Goal: Task Accomplishment & Management: Manage account settings

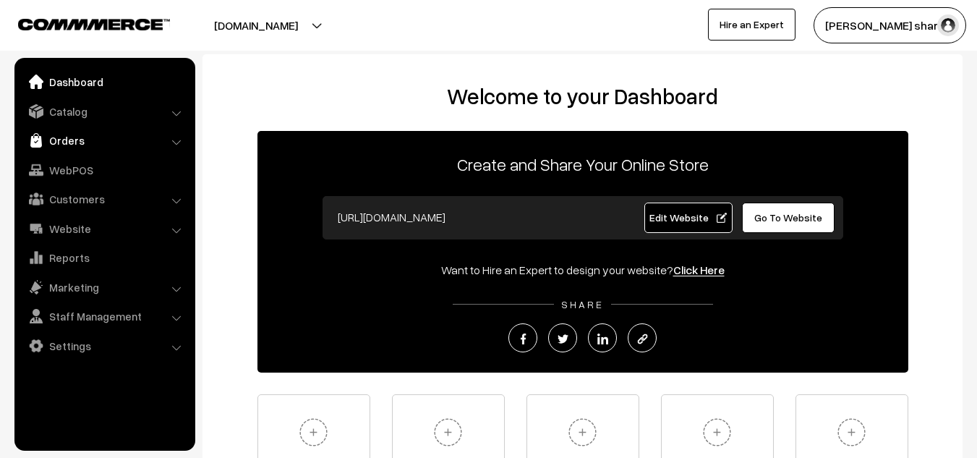
click at [83, 142] on link "Orders" at bounding box center [104, 140] width 172 height 26
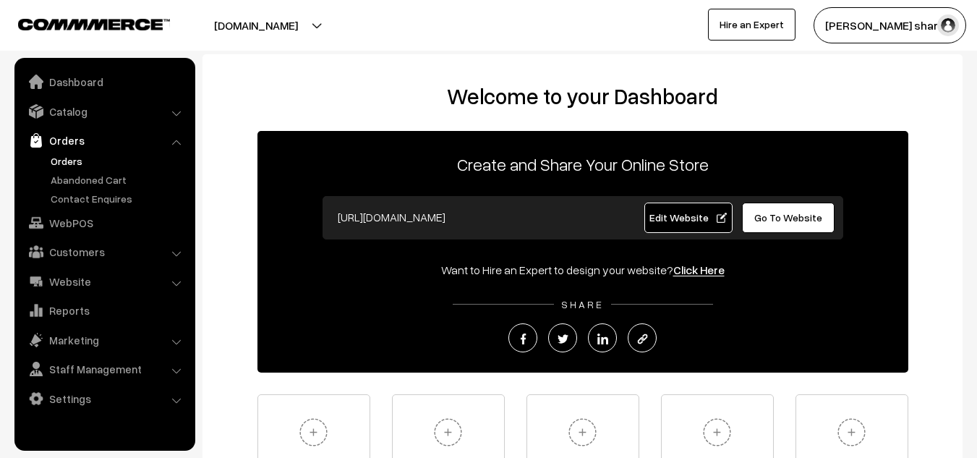
click at [83, 157] on link "Orders" at bounding box center [118, 160] width 143 height 15
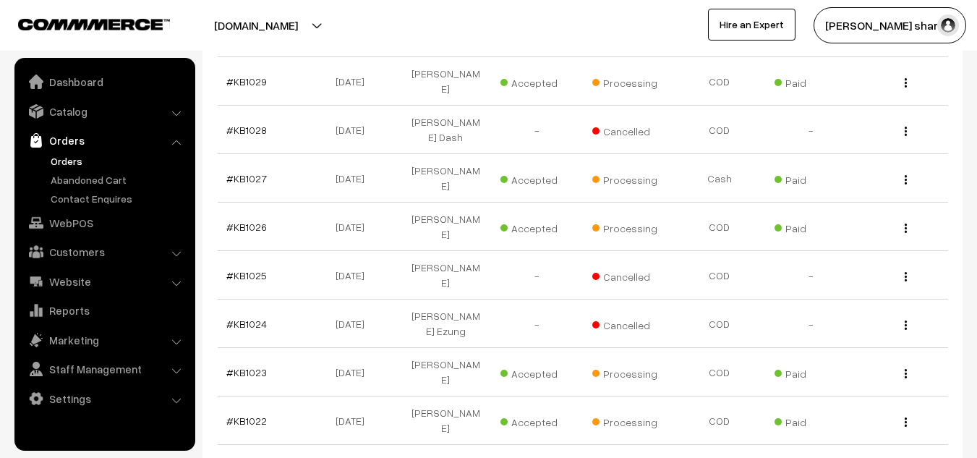
scroll to position [429, 0]
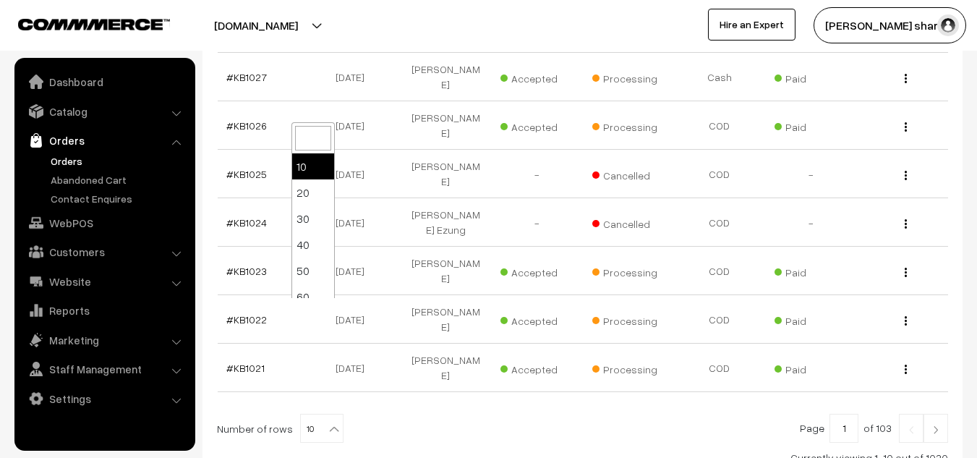
click at [327, 422] on b at bounding box center [334, 429] width 14 height 14
select select "100"
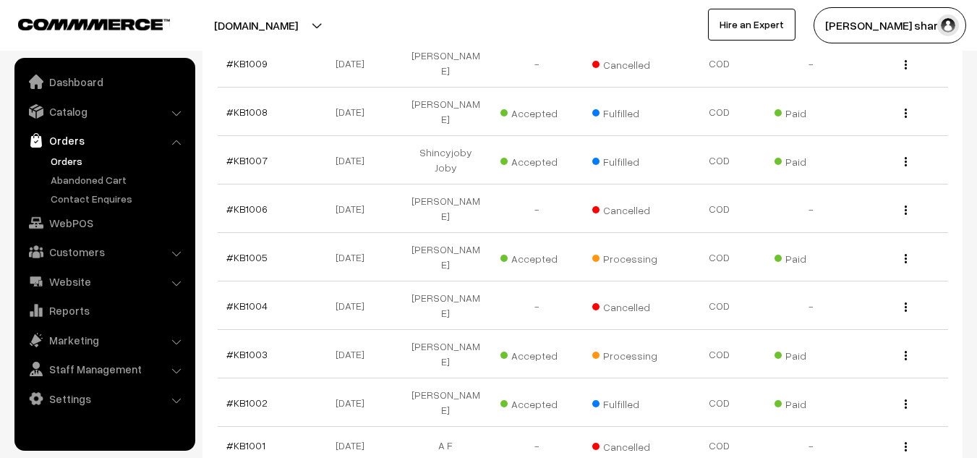
scroll to position [1350, 0]
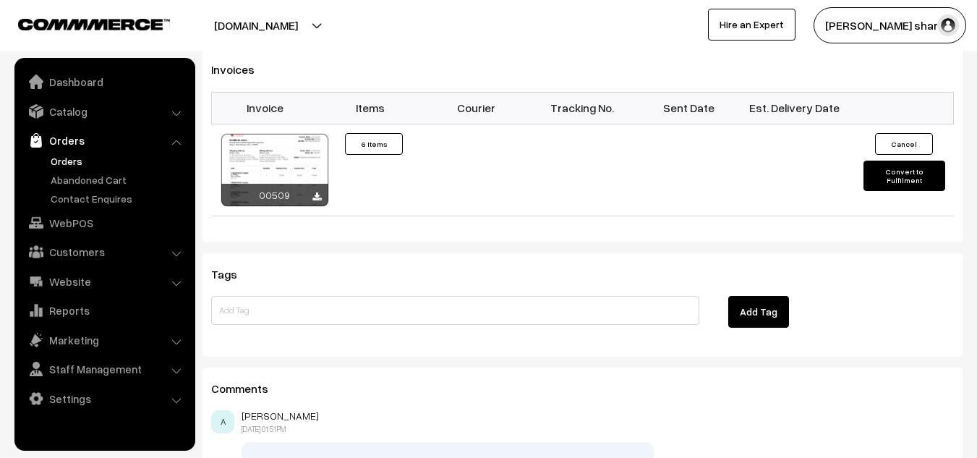
scroll to position [1307, 0]
click at [892, 160] on button "Convert to Fulfilment" at bounding box center [905, 175] width 82 height 30
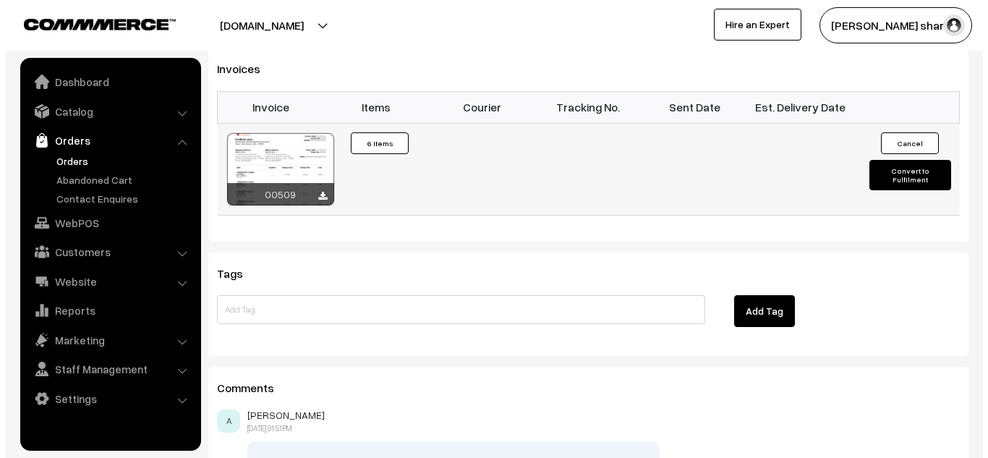
scroll to position [1314, 0]
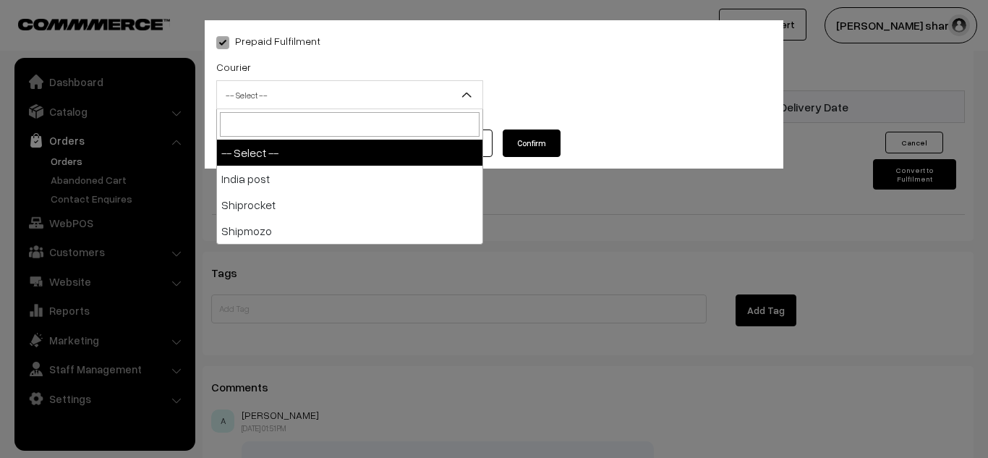
click at [390, 85] on span "-- Select --" at bounding box center [349, 94] width 265 height 25
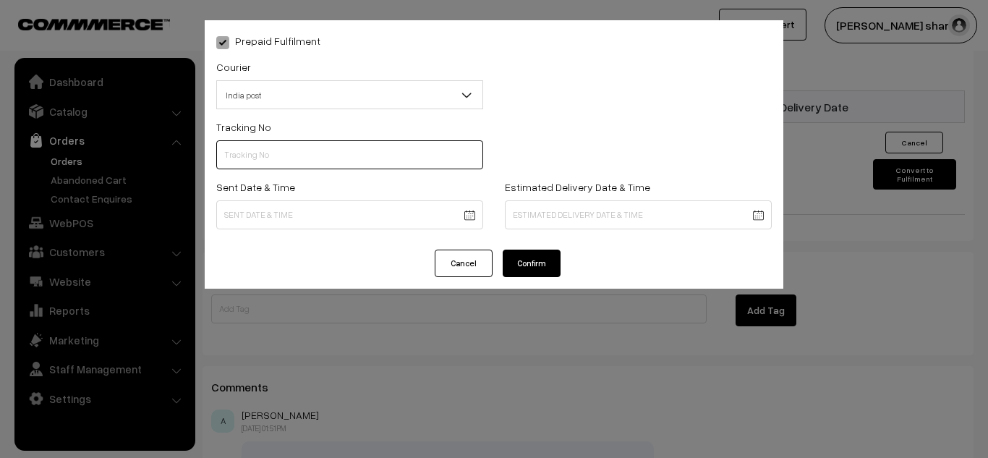
click at [328, 154] on input "text" at bounding box center [349, 154] width 267 height 29
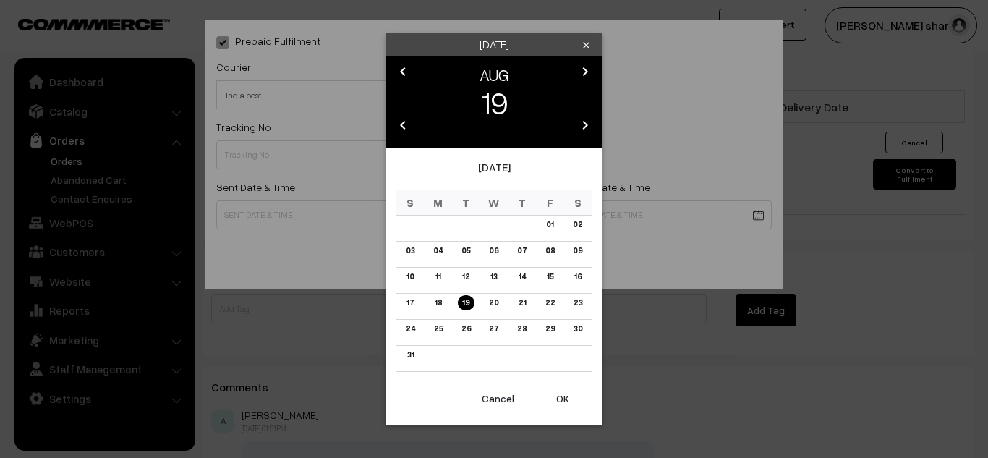
click at [707, 385] on div "Tuesday clear chevron_left AUG chevron_right 19 chevron_left 2025 chevron_right…" at bounding box center [494, 229] width 988 height 458
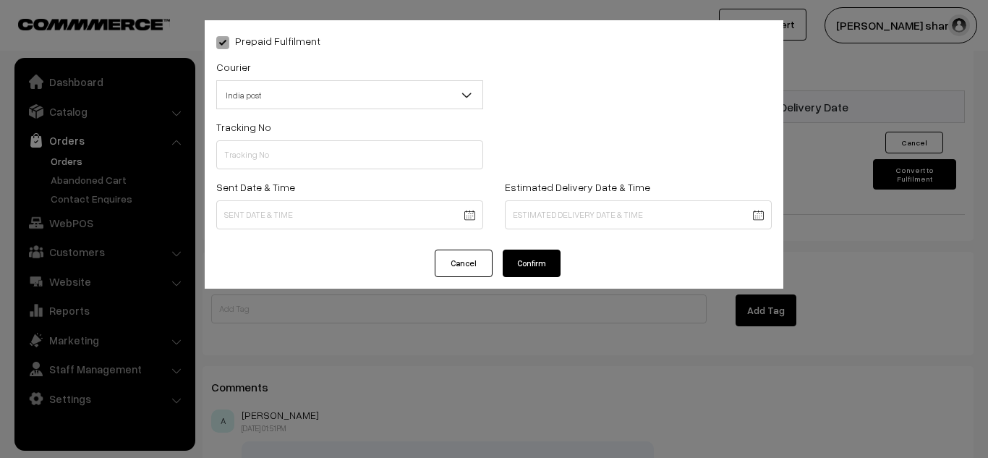
click at [841, 171] on div "Prepaid Fulfilment Courier -- Select -- India post Shiprocket Shipmozo India po…" at bounding box center [494, 229] width 988 height 458
click at [445, 263] on button "Cancel" at bounding box center [464, 263] width 58 height 27
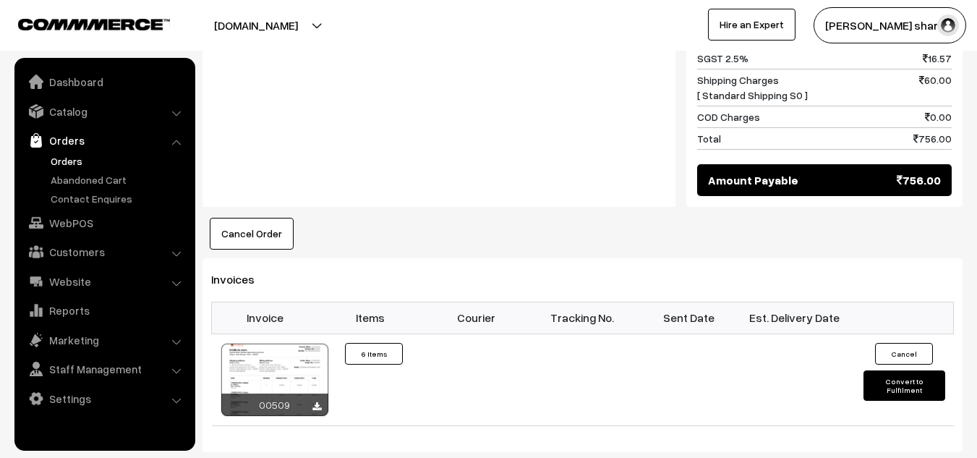
scroll to position [1105, 0]
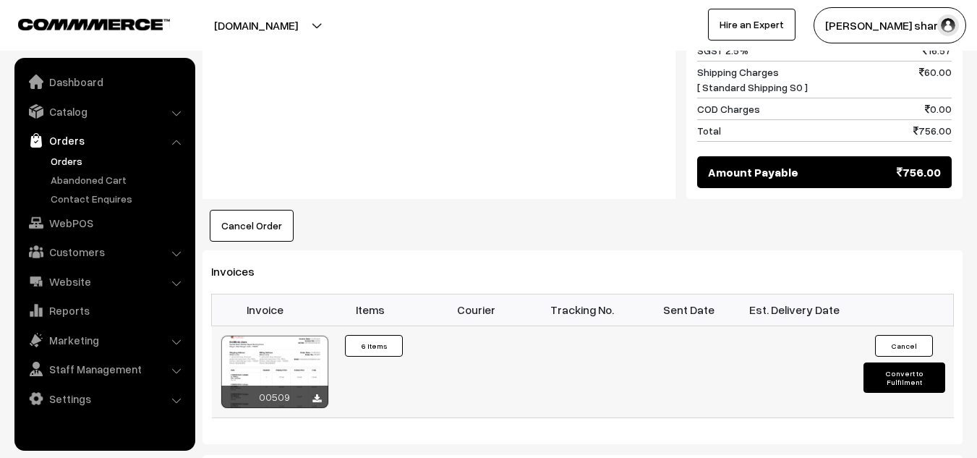
click at [897, 362] on button "Convert to Fulfilment" at bounding box center [905, 377] width 82 height 30
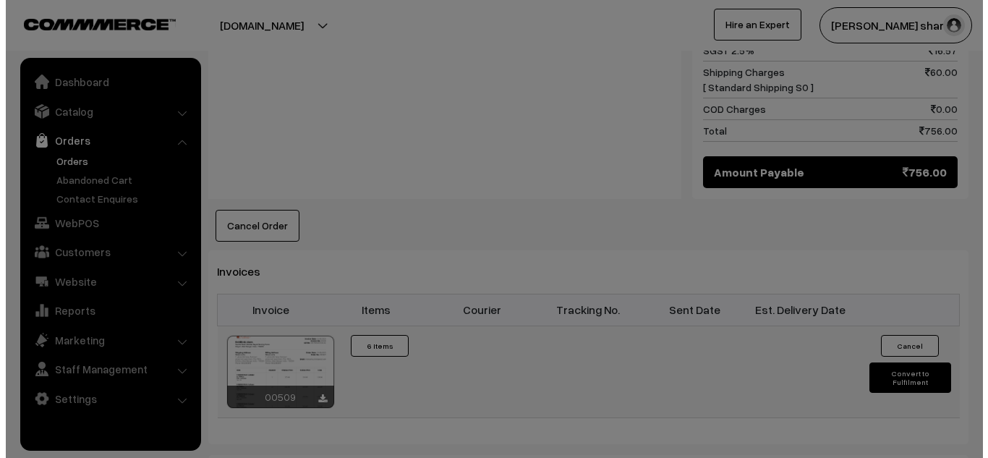
scroll to position [1110, 0]
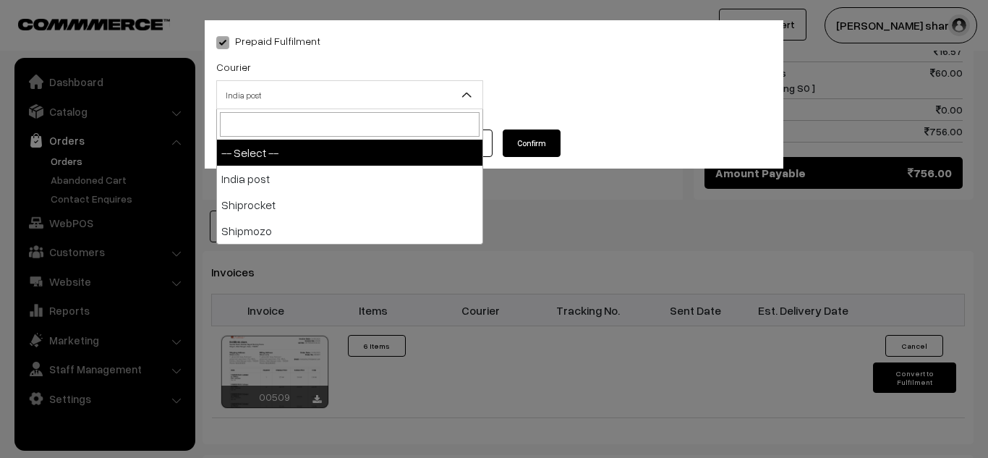
click at [445, 95] on span "India post" at bounding box center [349, 94] width 265 height 25
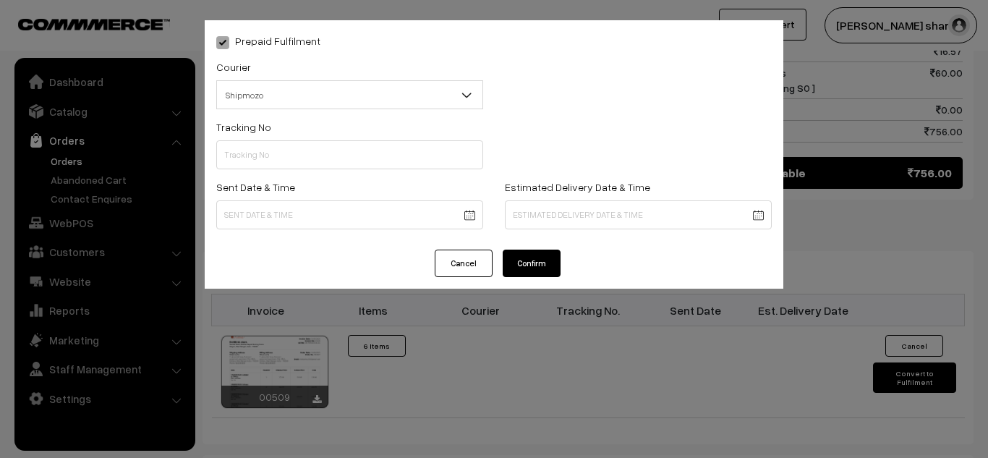
click at [446, 266] on button "Cancel" at bounding box center [464, 263] width 58 height 27
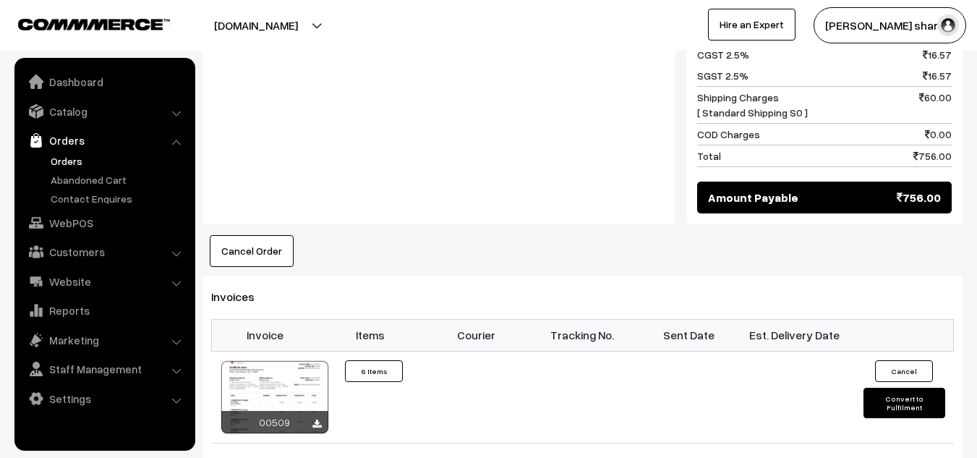
scroll to position [1086, 0]
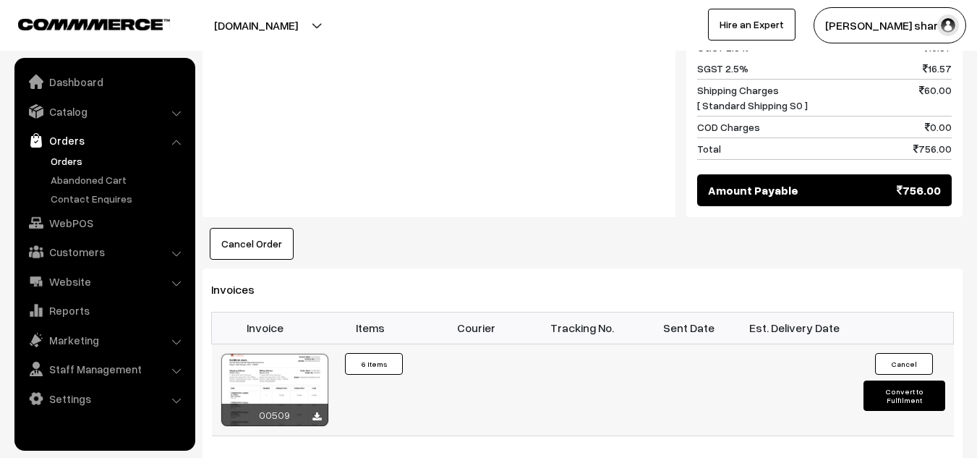
click at [888, 380] on button "Convert to Fulfilment" at bounding box center [905, 395] width 82 height 30
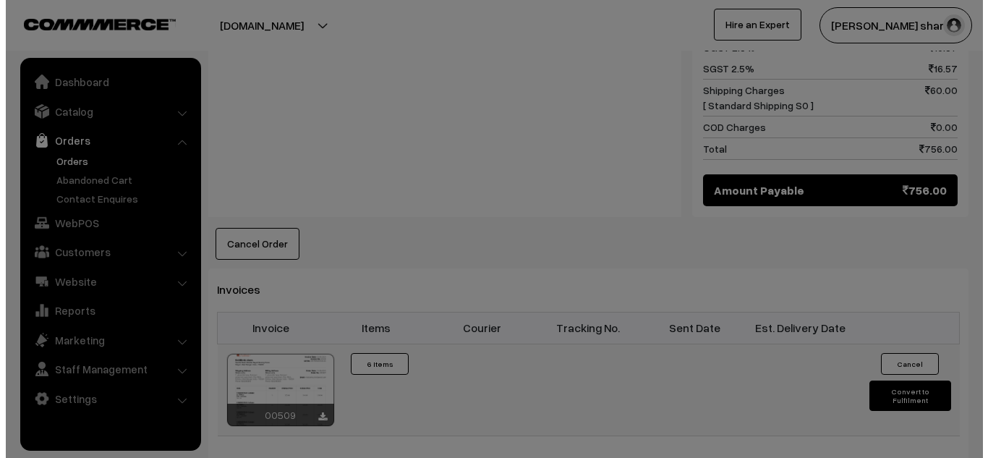
scroll to position [1092, 0]
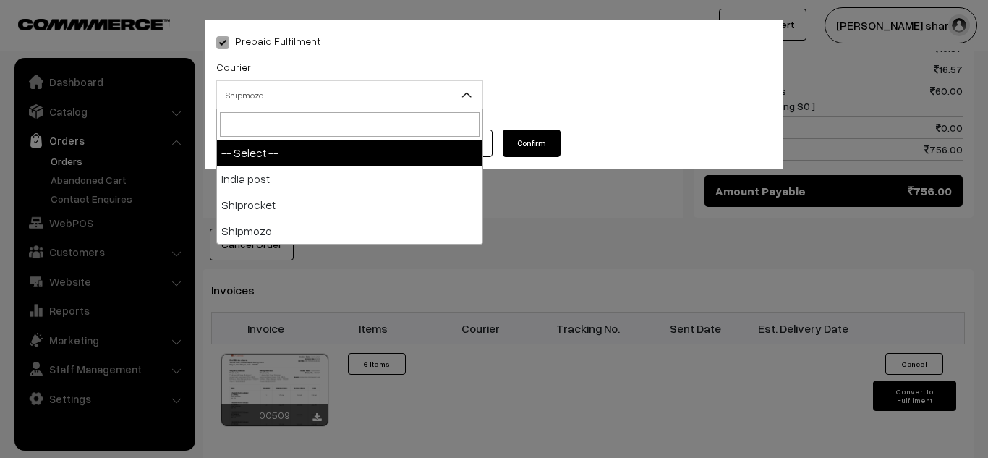
click at [448, 91] on span "Shipmozo" at bounding box center [349, 94] width 265 height 25
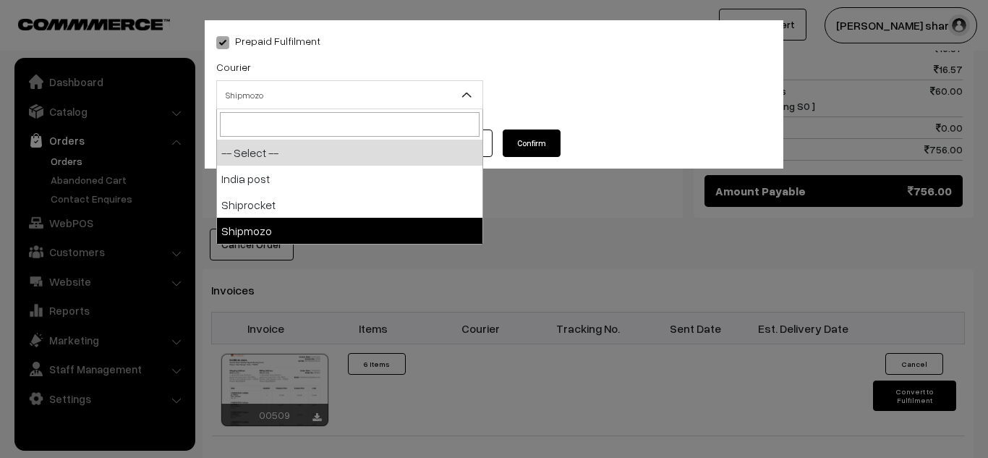
select select "5"
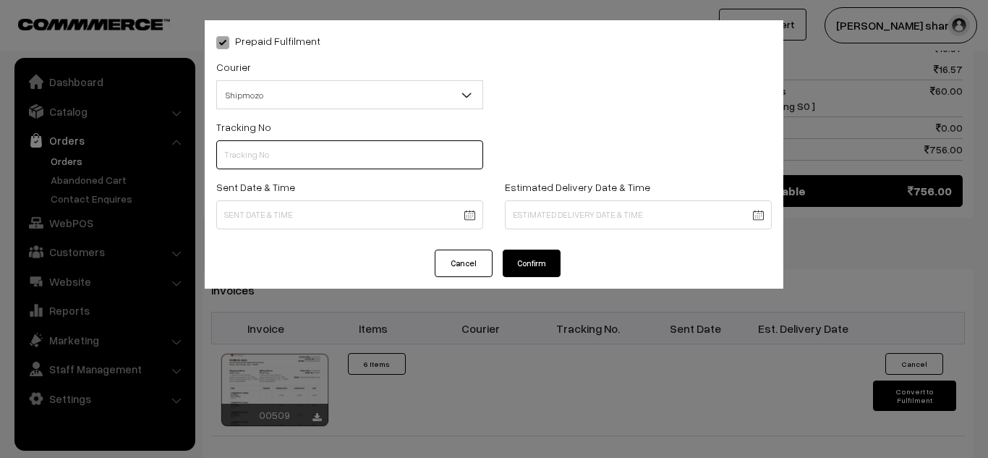
click at [287, 157] on input "text" at bounding box center [349, 154] width 267 height 29
type input "SF1974920466SPZ"
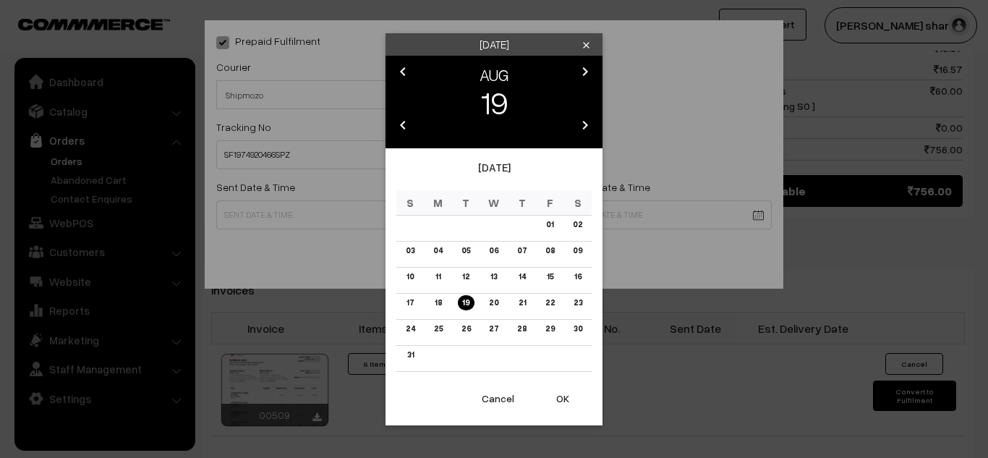
click at [563, 401] on button "OK" at bounding box center [563, 399] width 58 height 32
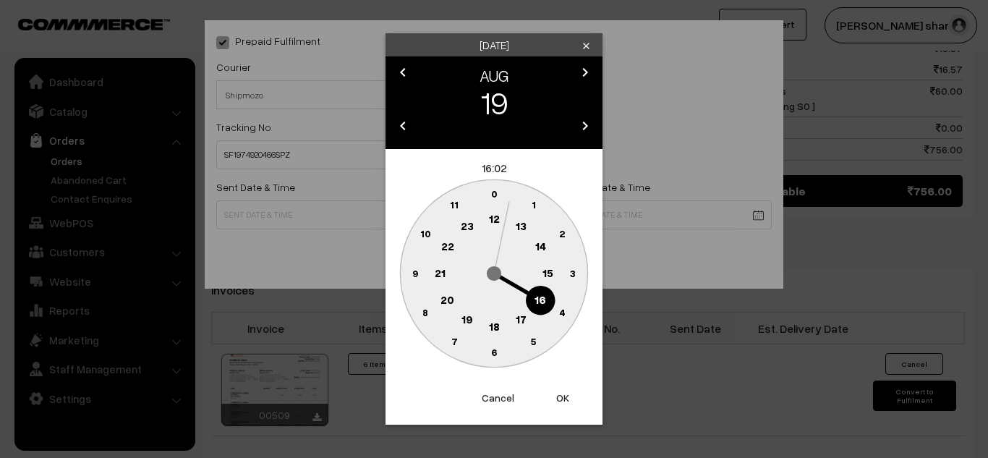
click at [565, 312] on text "4" at bounding box center [562, 312] width 7 height 12
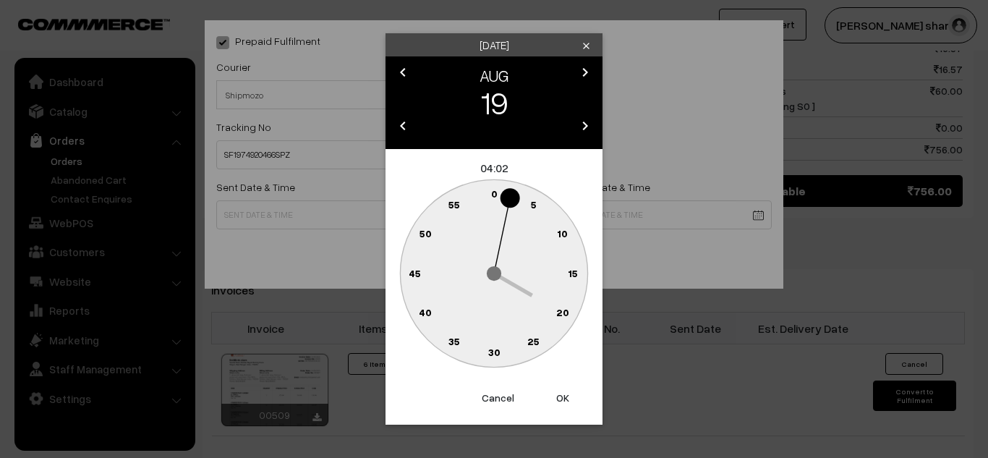
click at [493, 196] on text "0" at bounding box center [494, 193] width 7 height 12
type input "19-08-2025 04:00"
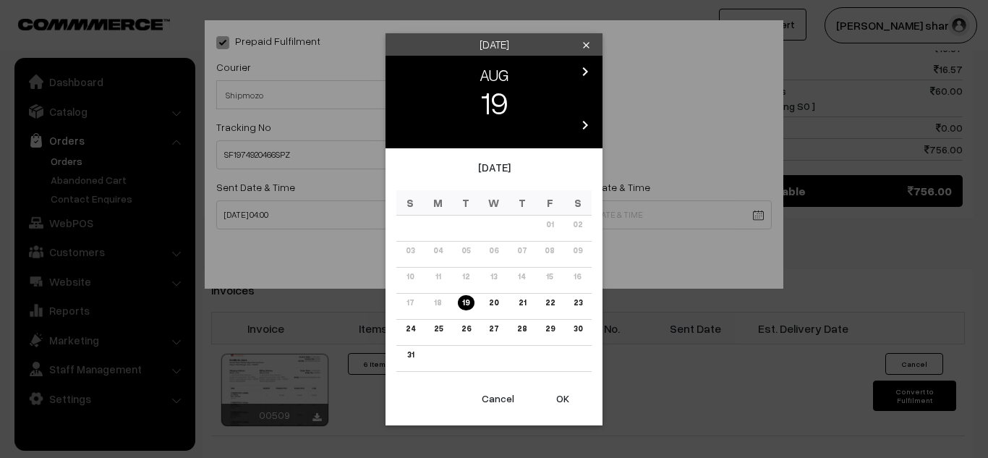
click at [552, 307] on link "22" at bounding box center [549, 302] width 18 height 15
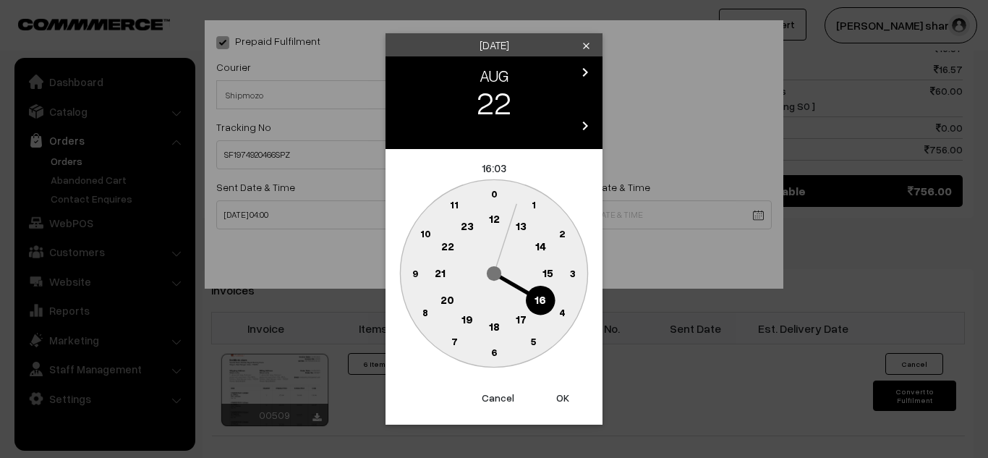
click at [493, 192] on text "0" at bounding box center [494, 193] width 7 height 12
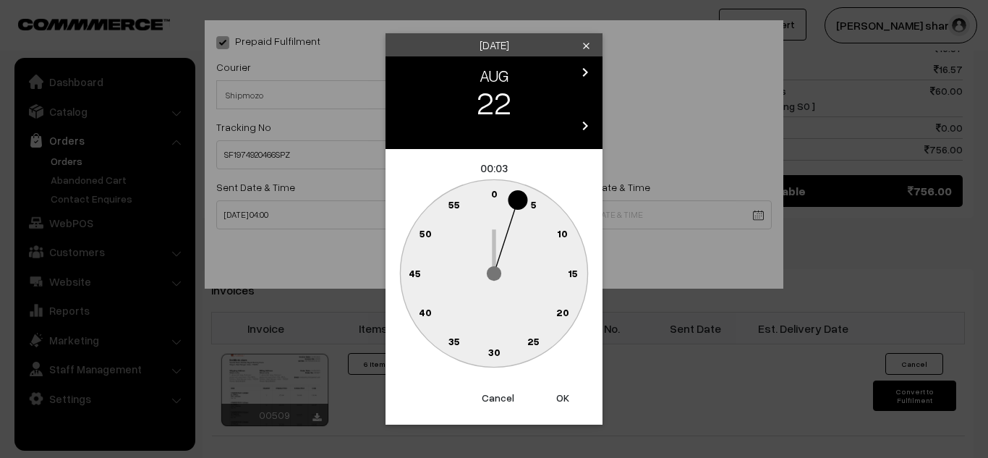
click at [543, 304] on circle at bounding box center [493, 272] width 187 height 187
click at [560, 308] on text "20" at bounding box center [562, 312] width 13 height 12
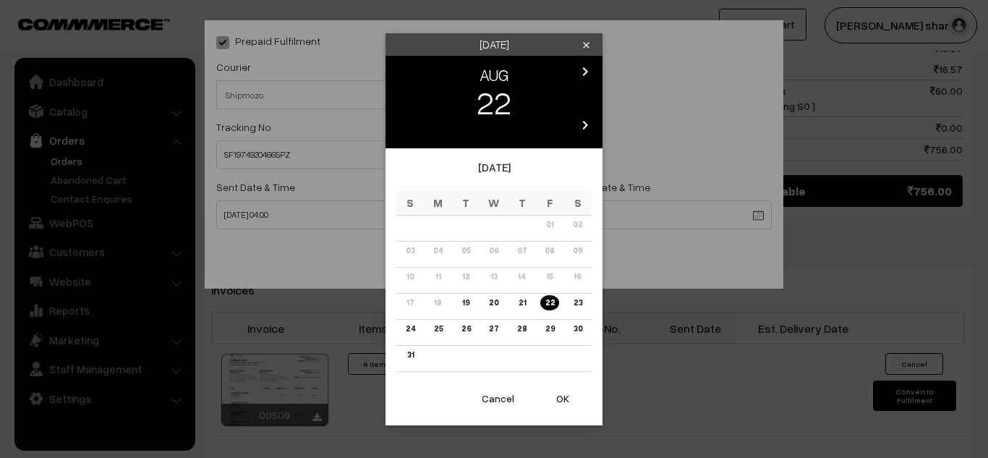
click at [559, 393] on button "OK" at bounding box center [563, 399] width 58 height 32
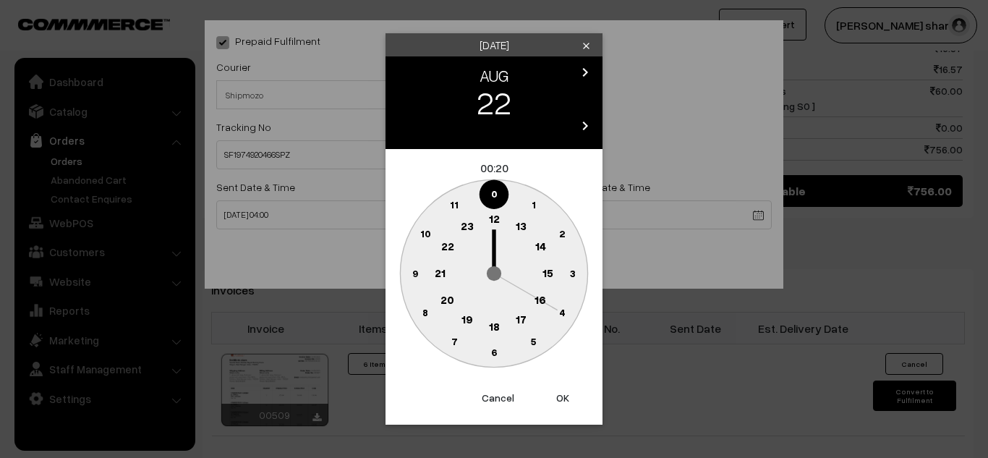
click at [538, 297] on text "16" at bounding box center [541, 299] width 12 height 13
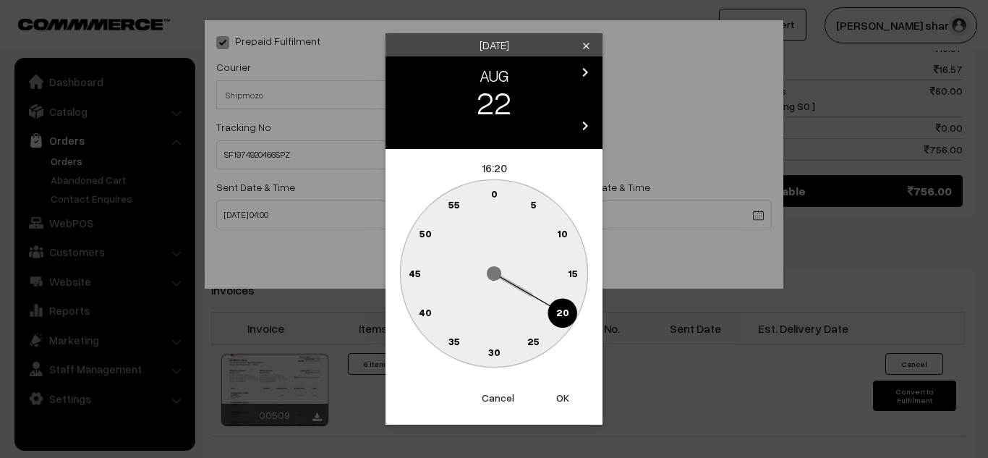
click at [493, 192] on text "0" at bounding box center [494, 193] width 7 height 12
type input "22-08-2025 16:00"
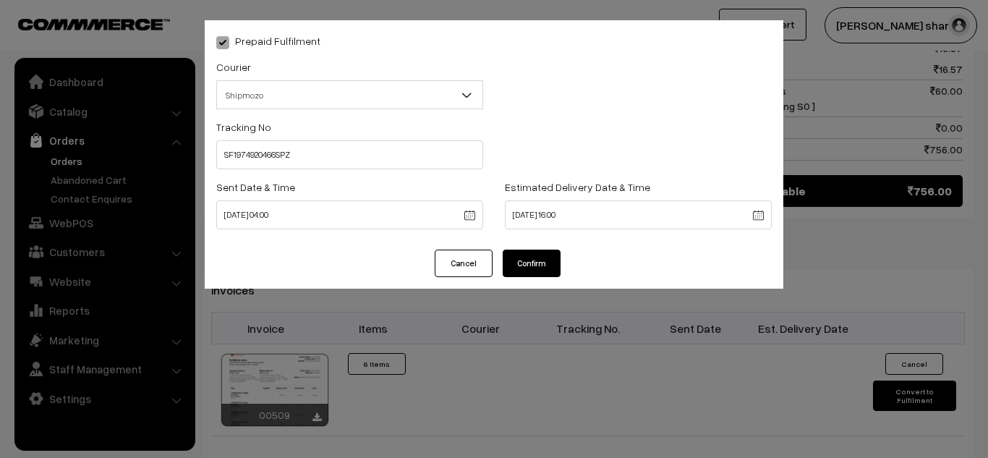
click at [538, 262] on button "Confirm" at bounding box center [532, 263] width 58 height 27
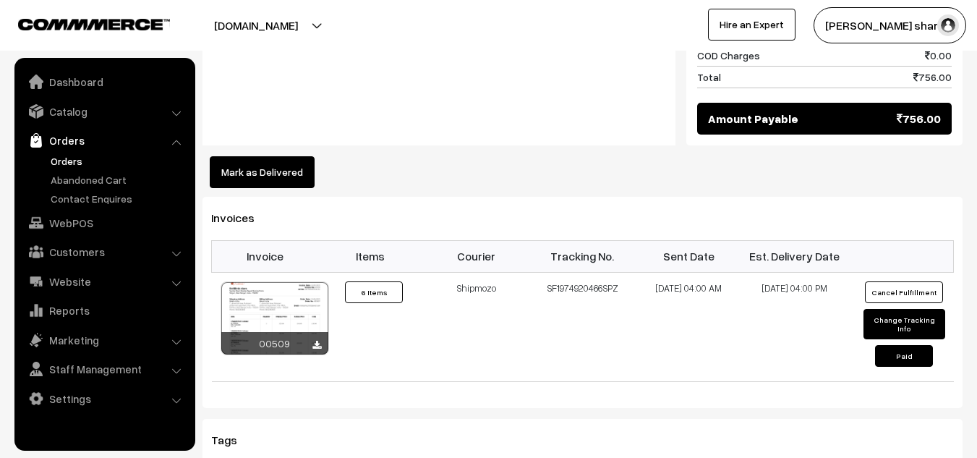
scroll to position [1225, 0]
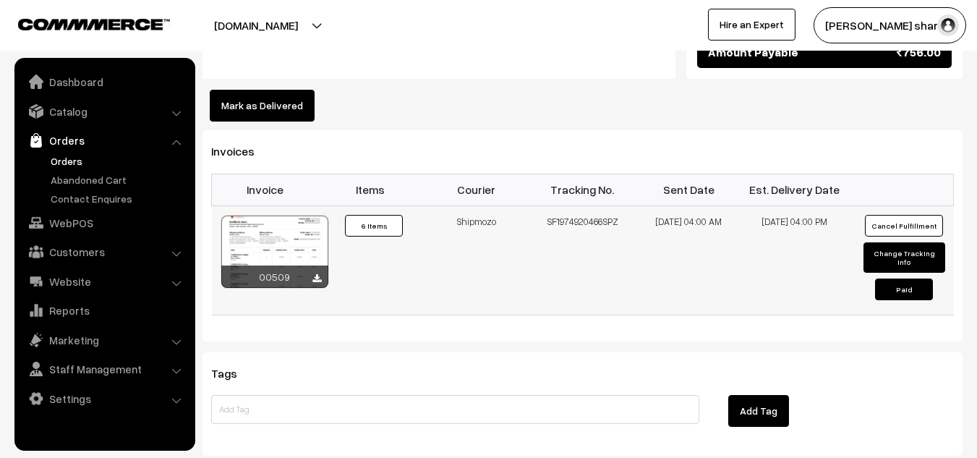
click at [875, 242] on button "Change Tracking Info" at bounding box center [905, 257] width 82 height 30
select select "5"
type input "SF1974920466SPZ"
type input "19-08-2025 04:00"
type input "22-08-2025 16:00"
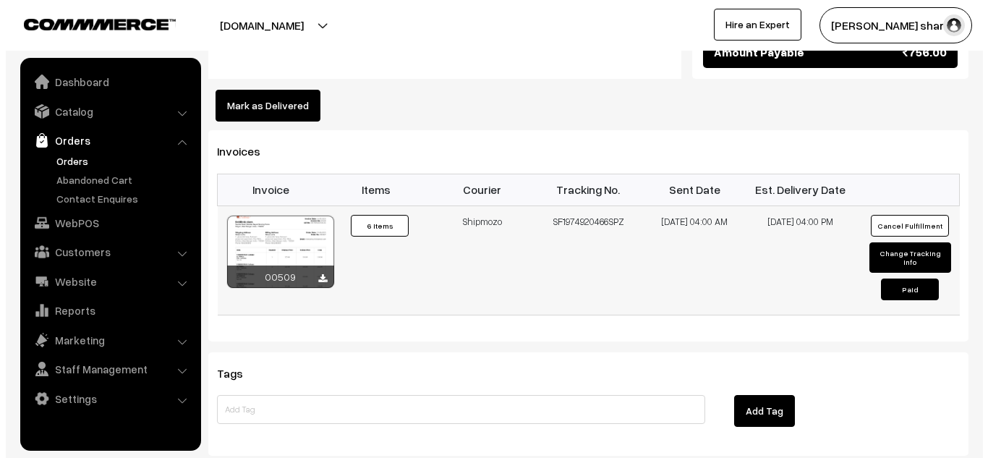
scroll to position [1230, 0]
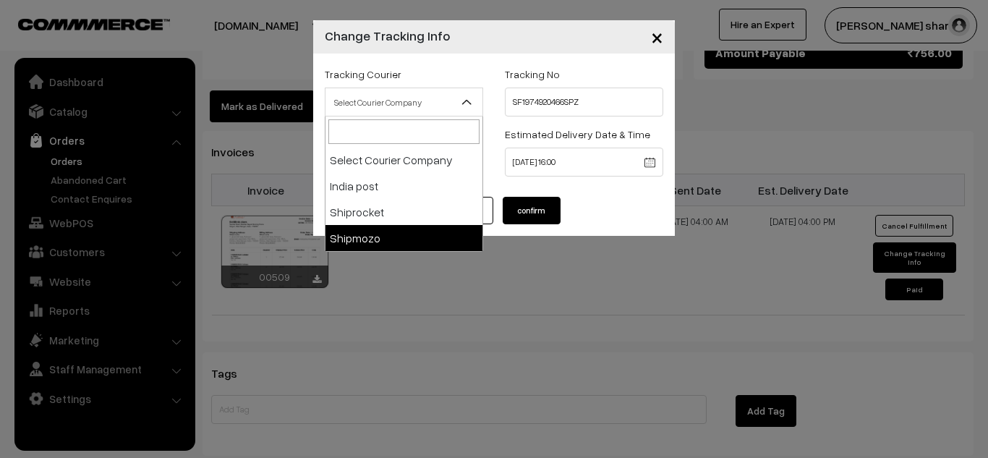
click at [415, 107] on span "Select Courier Company" at bounding box center [404, 102] width 157 height 25
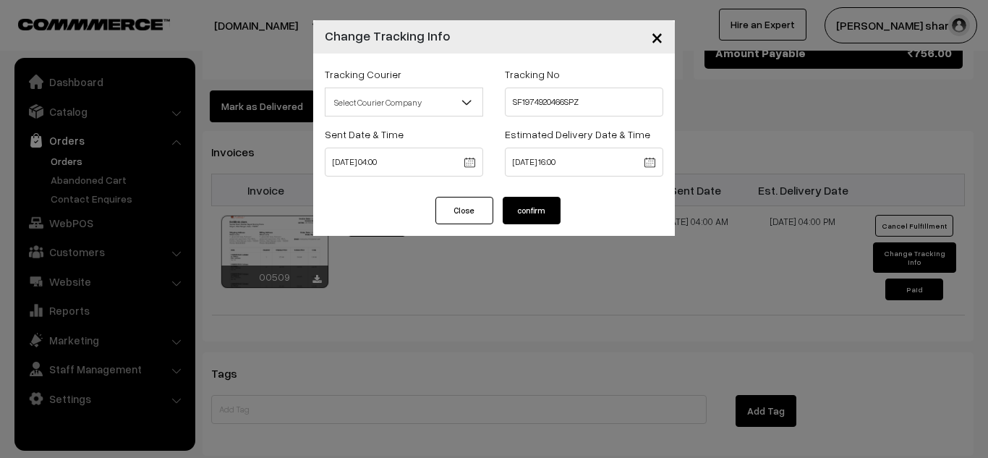
click at [454, 99] on span "Select Courier Company" at bounding box center [404, 102] width 157 height 25
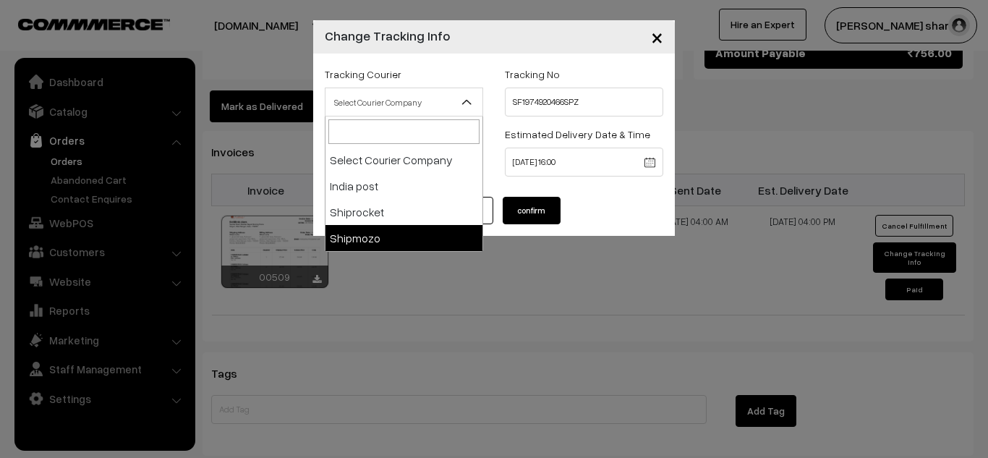
click at [401, 95] on span "Select Courier Company" at bounding box center [404, 102] width 157 height 25
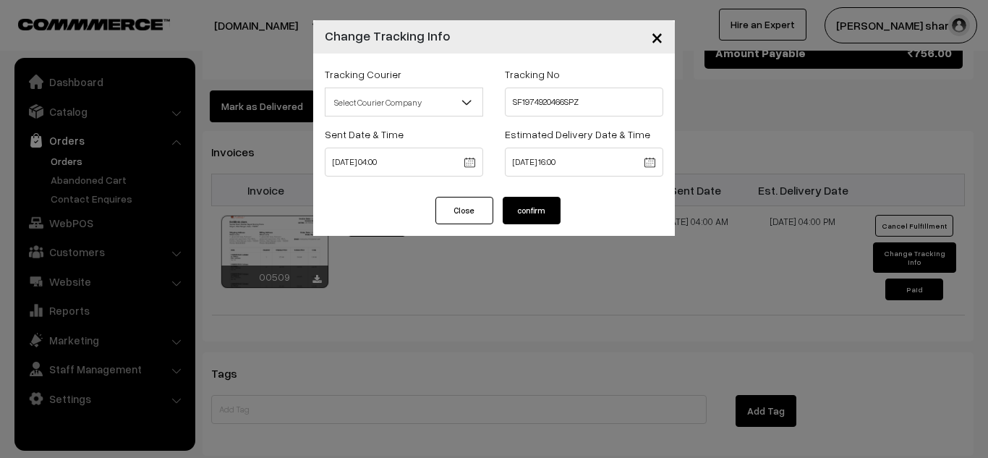
click at [658, 36] on span "×" at bounding box center [657, 36] width 12 height 27
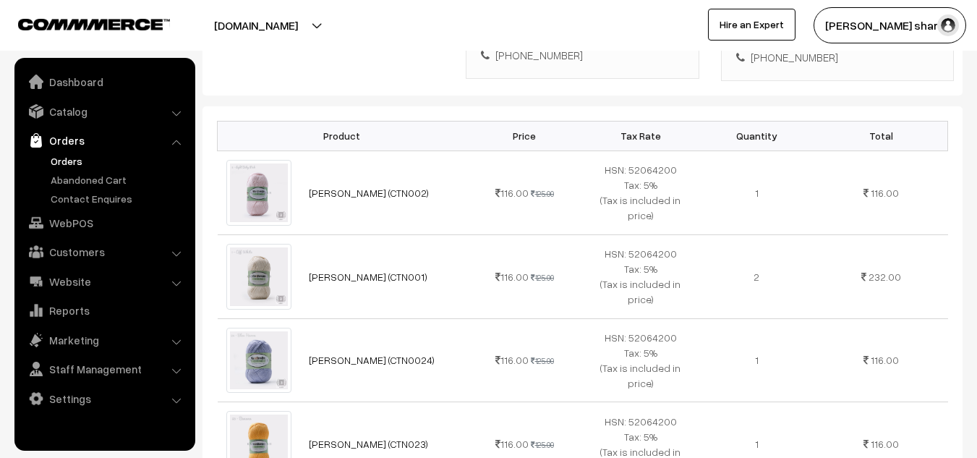
scroll to position [0, 0]
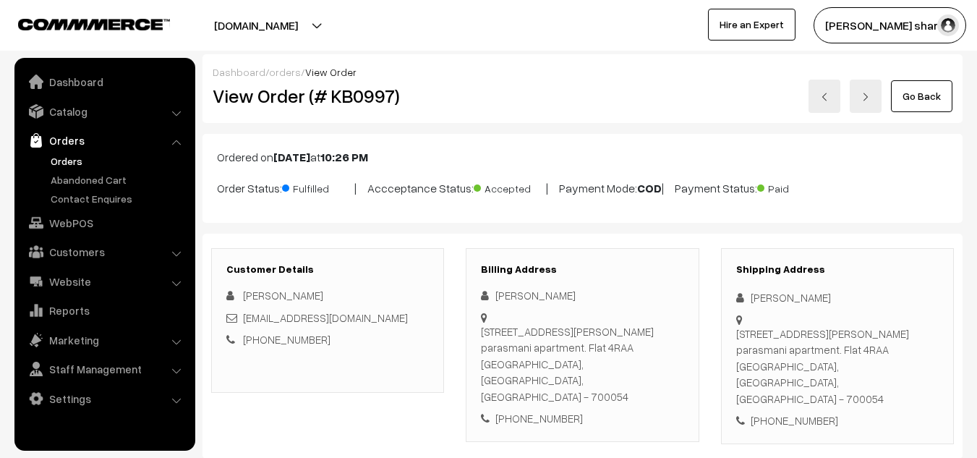
click at [909, 101] on link "Go Back" at bounding box center [921, 96] width 61 height 32
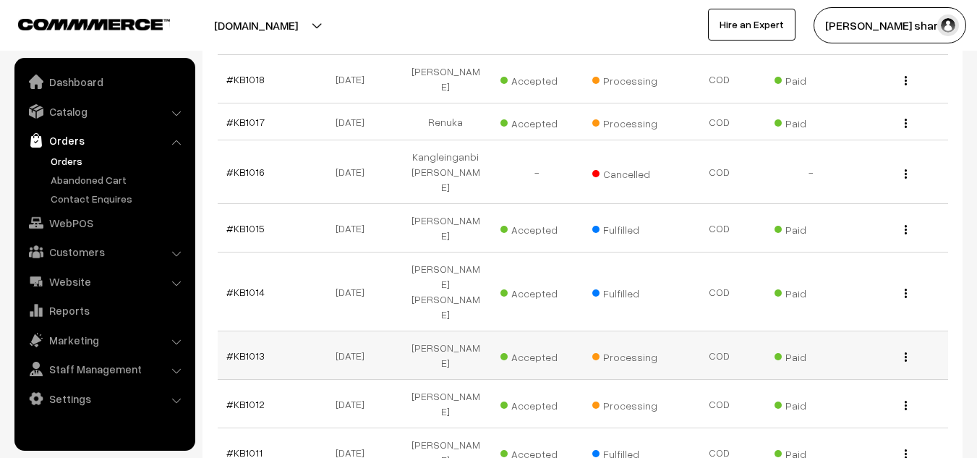
scroll to position [864, 0]
click at [243, 349] on link "#KB1013" at bounding box center [245, 355] width 38 height 12
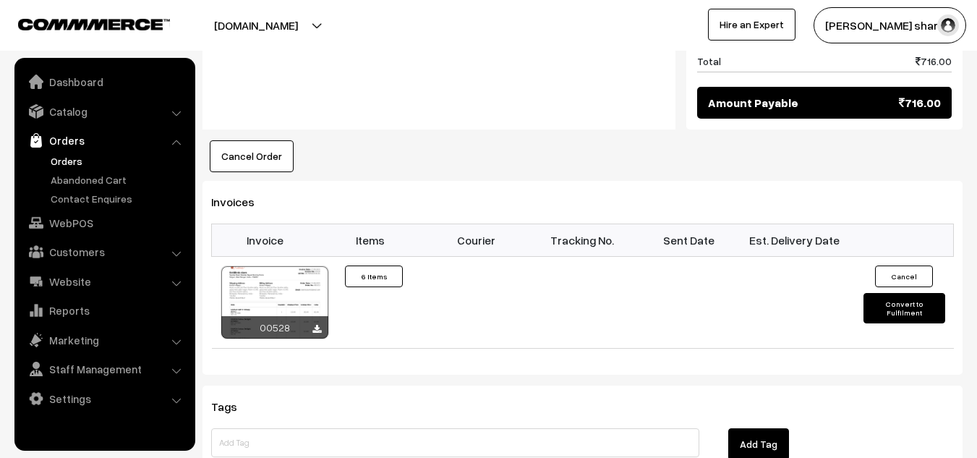
scroll to position [1259, 0]
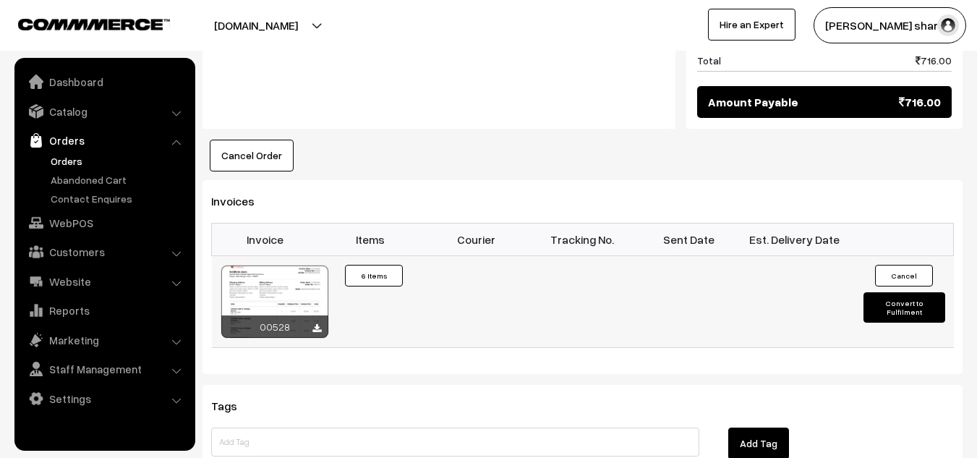
click at [887, 292] on button "Convert to Fulfilment" at bounding box center [905, 307] width 82 height 30
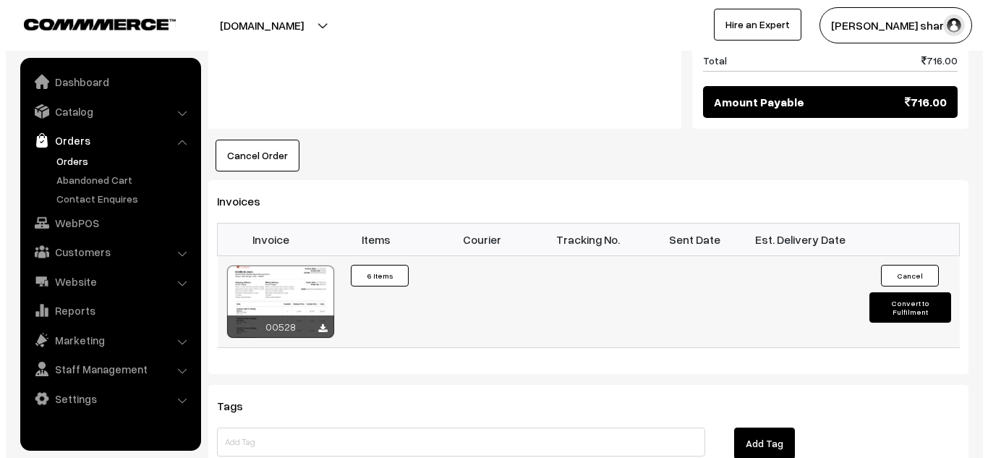
scroll to position [1267, 0]
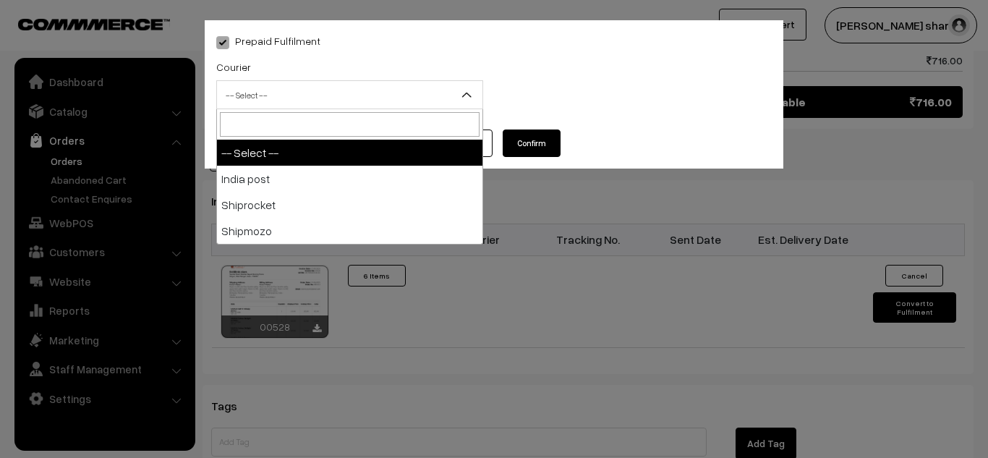
click at [467, 92] on b at bounding box center [466, 95] width 14 height 14
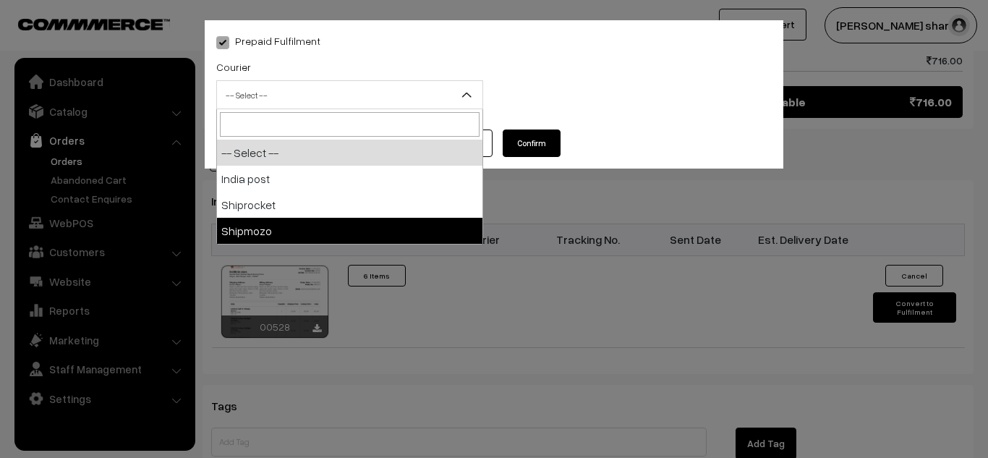
select select "5"
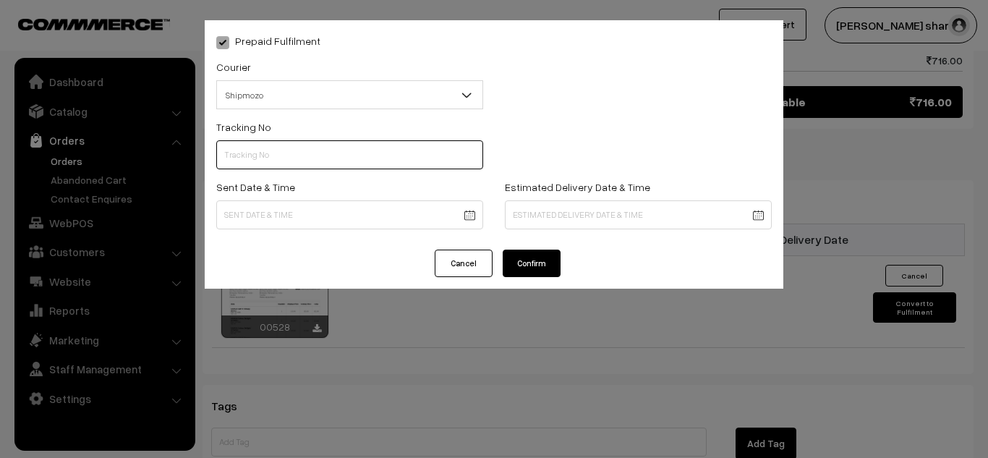
click at [240, 155] on input "text" at bounding box center [349, 154] width 267 height 29
type input "SF1974889444SPZ"
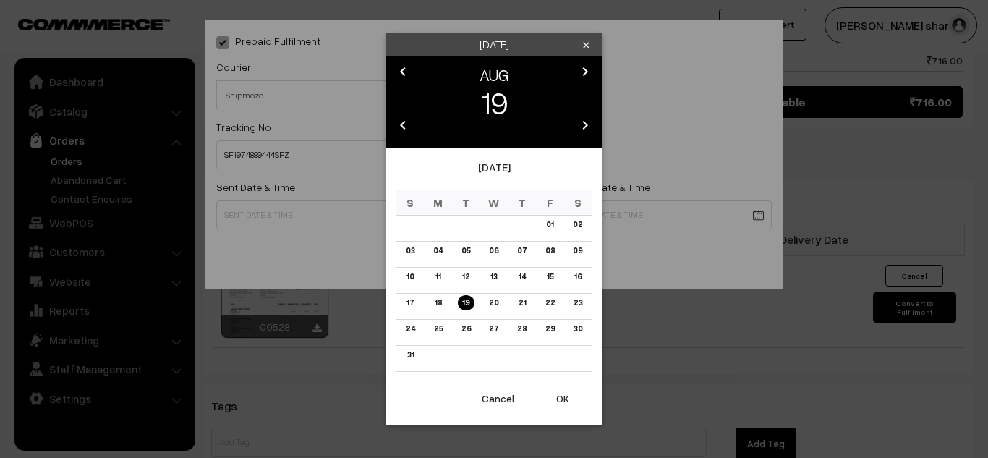
click at [561, 399] on button "OK" at bounding box center [563, 399] width 58 height 32
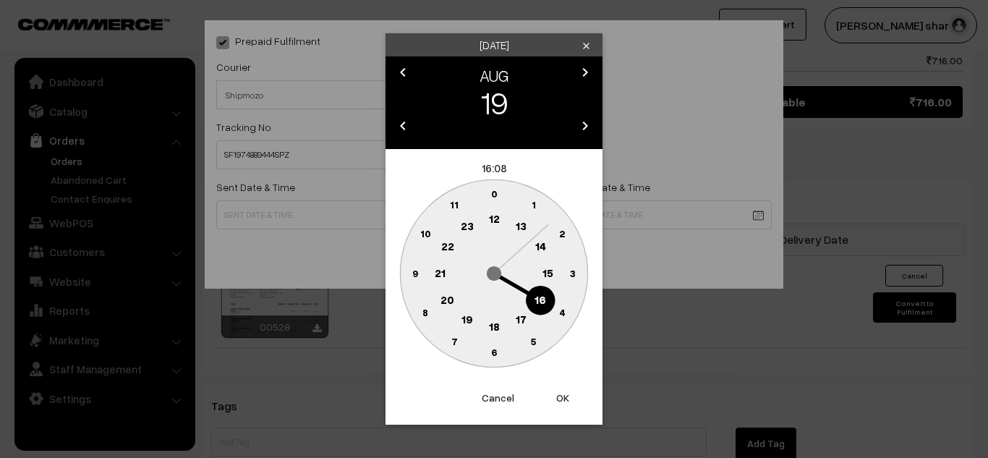
click at [562, 312] on text "4" at bounding box center [562, 312] width 7 height 12
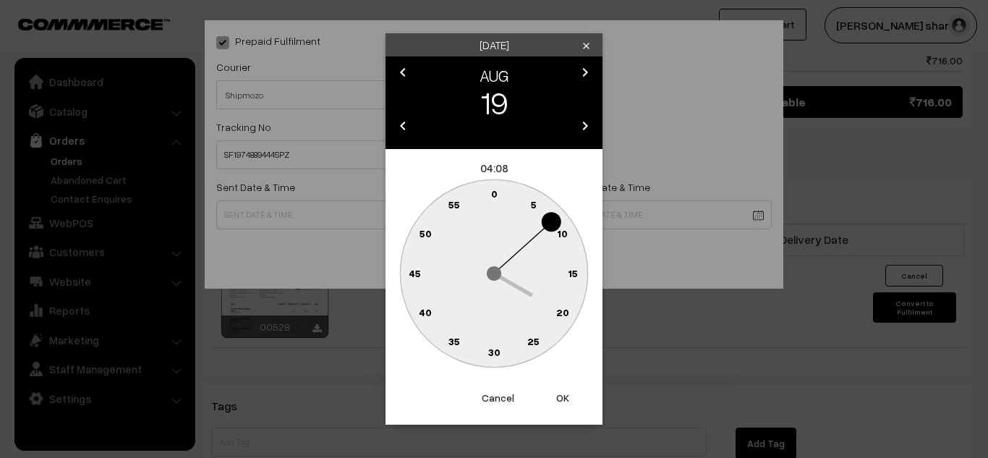
click at [495, 195] on text "0" at bounding box center [494, 193] width 7 height 12
type input "19-08-2025 04:00"
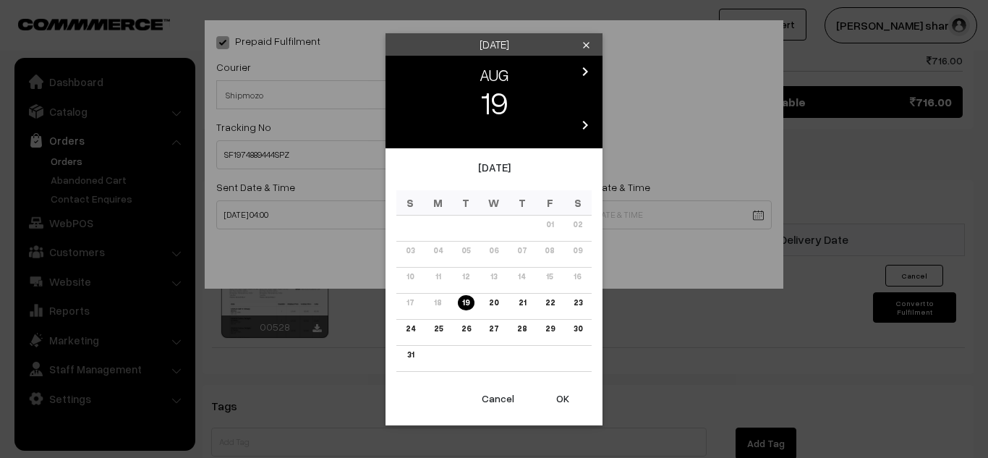
click at [464, 330] on link "26" at bounding box center [466, 328] width 18 height 15
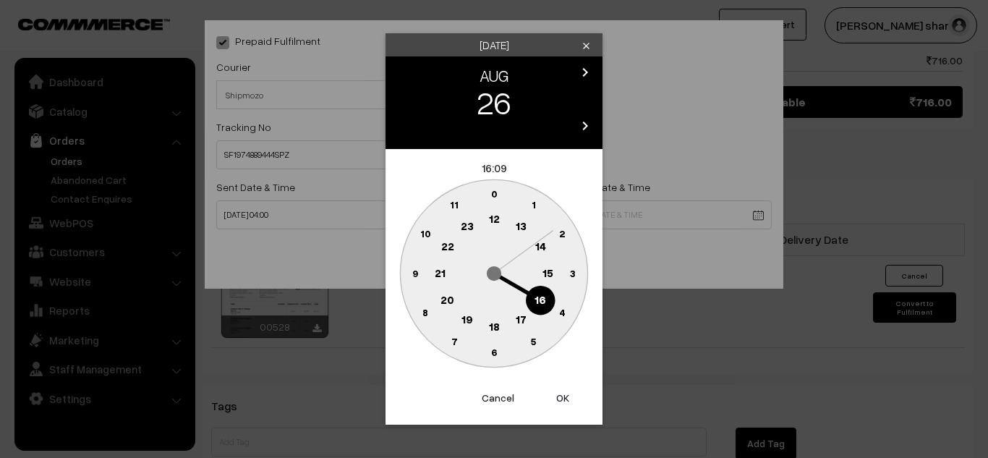
click at [540, 299] on text "16" at bounding box center [541, 299] width 12 height 13
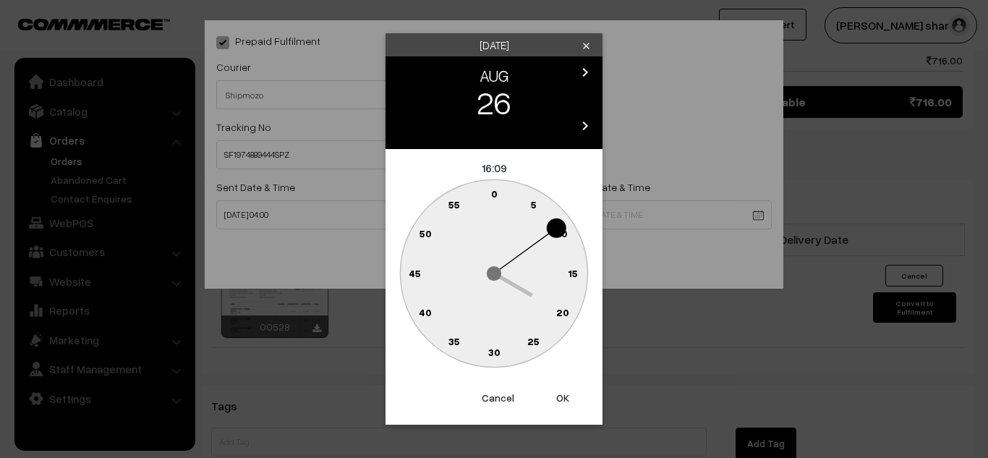
click at [493, 195] on text "0" at bounding box center [494, 193] width 7 height 12
type input "[DATE] 16:00"
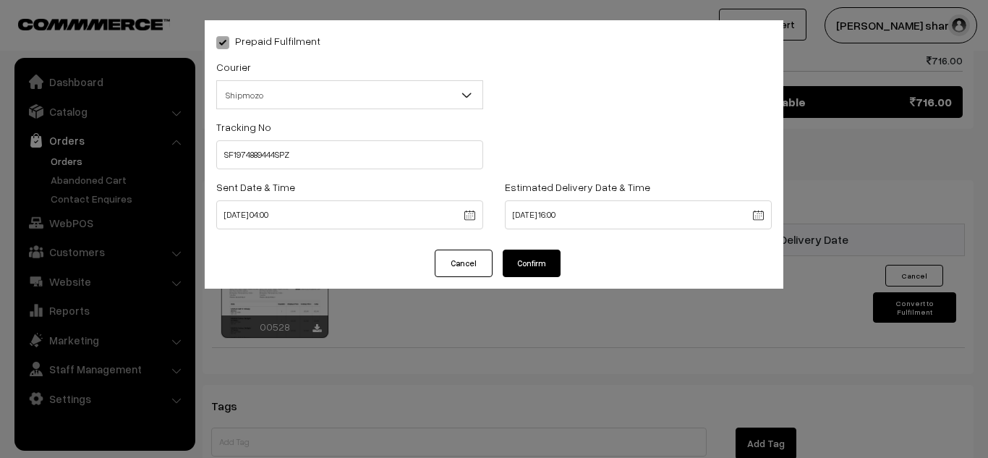
click at [527, 255] on button "Confirm" at bounding box center [532, 263] width 58 height 27
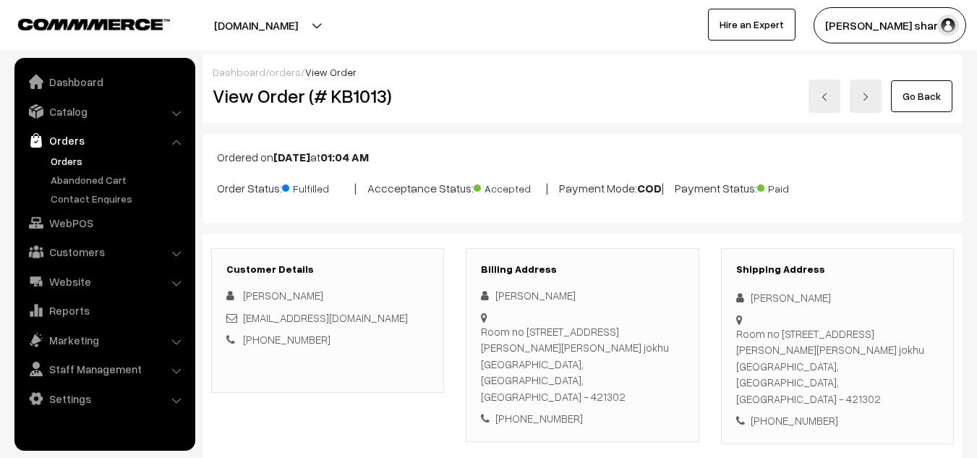
click at [906, 102] on link "Go Back" at bounding box center [921, 96] width 61 height 32
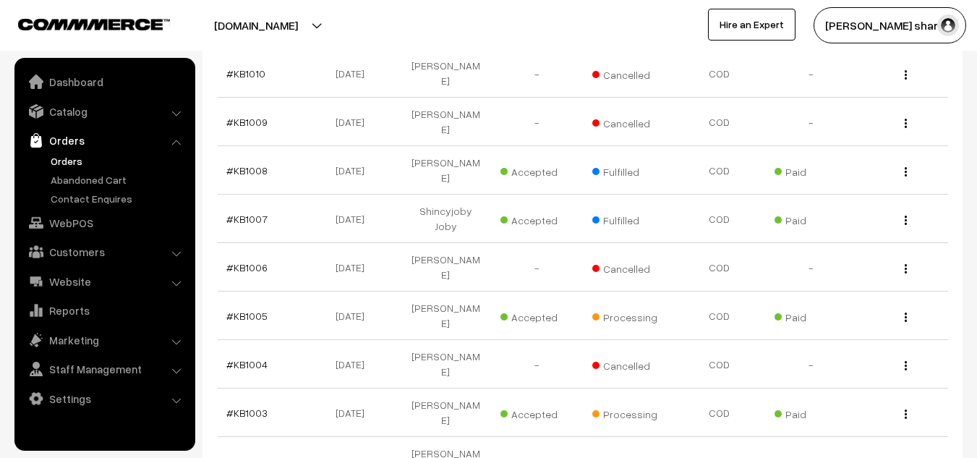
scroll to position [1290, 0]
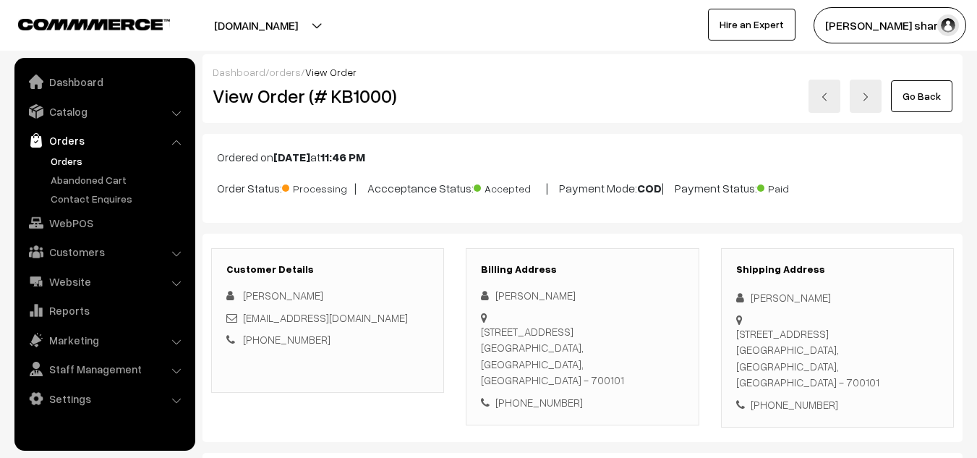
click at [920, 100] on link "Go Back" at bounding box center [921, 96] width 61 height 32
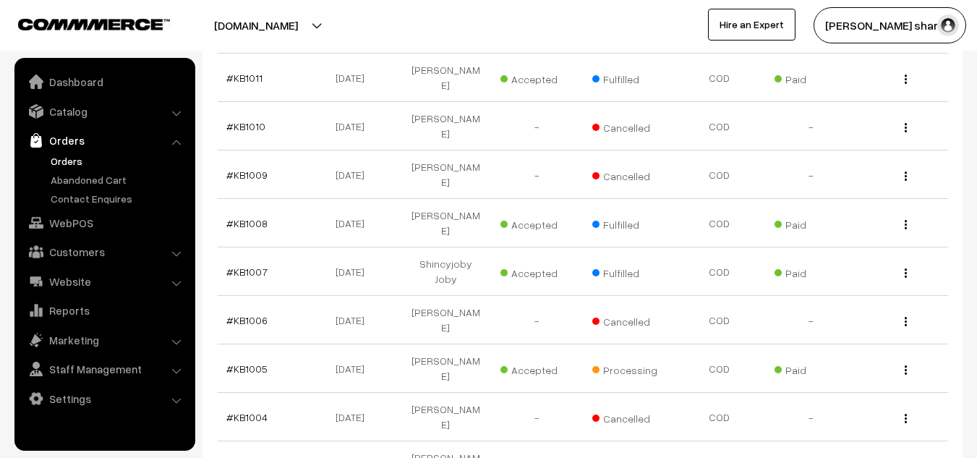
scroll to position [1238, 0]
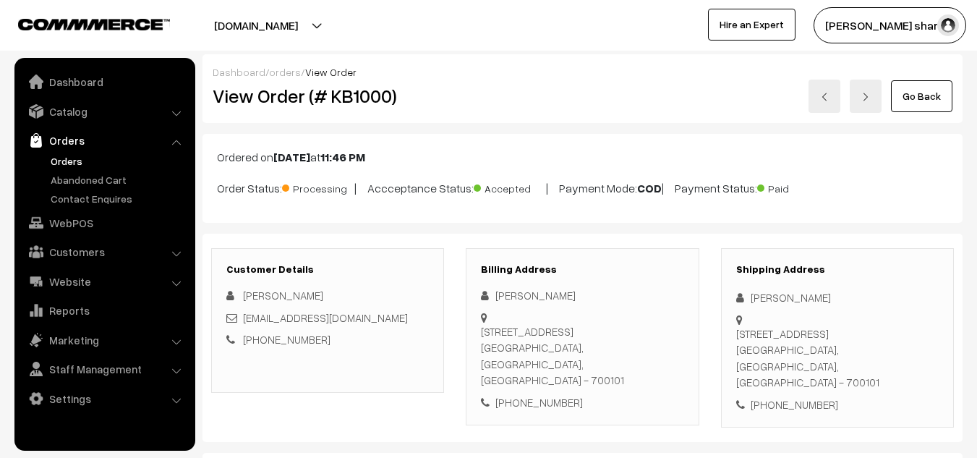
click at [937, 92] on link "Go Back" at bounding box center [921, 96] width 61 height 32
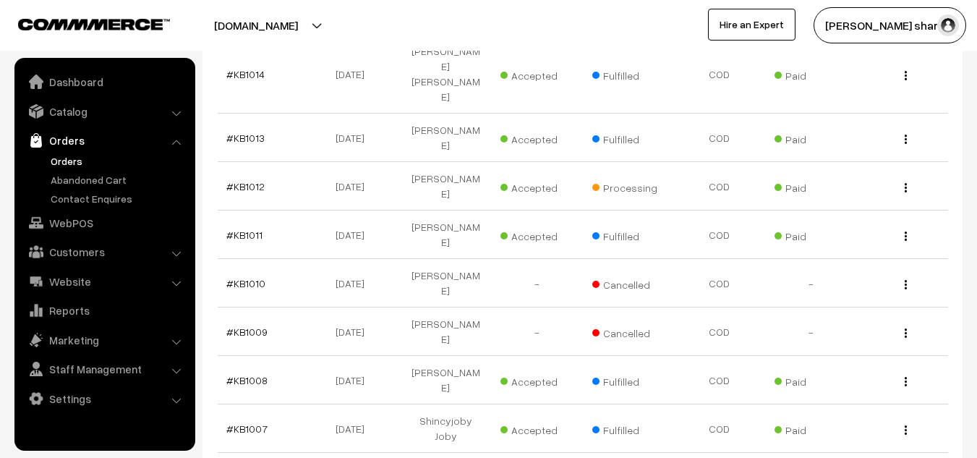
scroll to position [1081, 0]
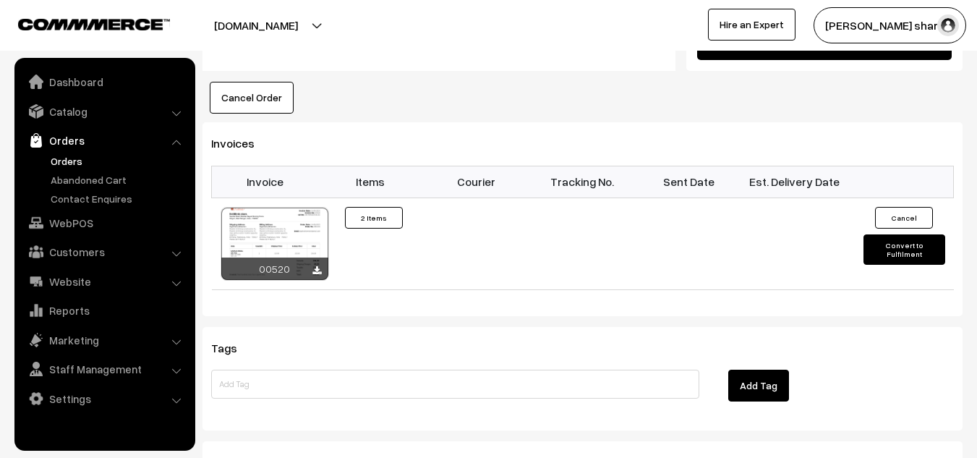
scroll to position [892, 0]
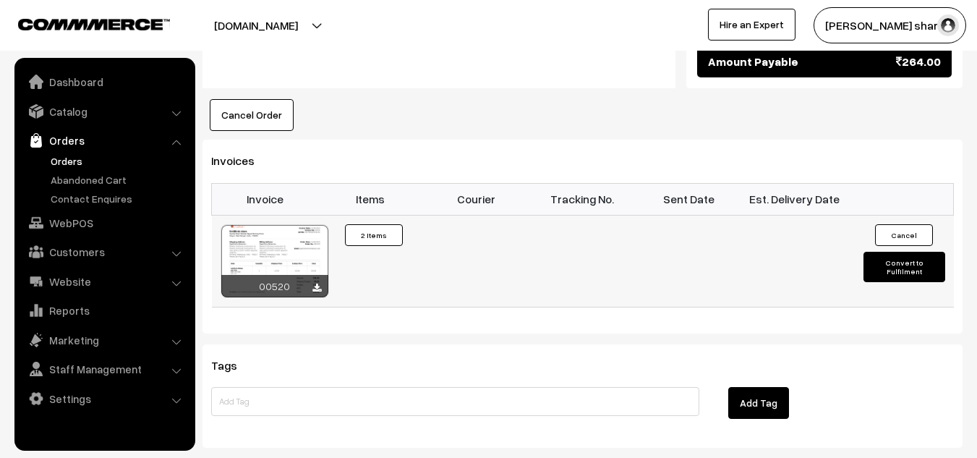
click at [901, 252] on button "Convert to Fulfilment" at bounding box center [905, 267] width 82 height 30
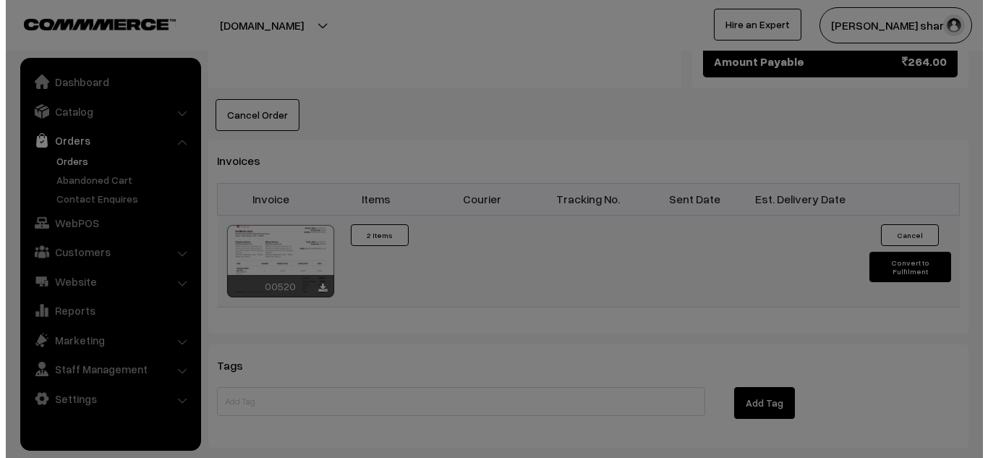
scroll to position [893, 0]
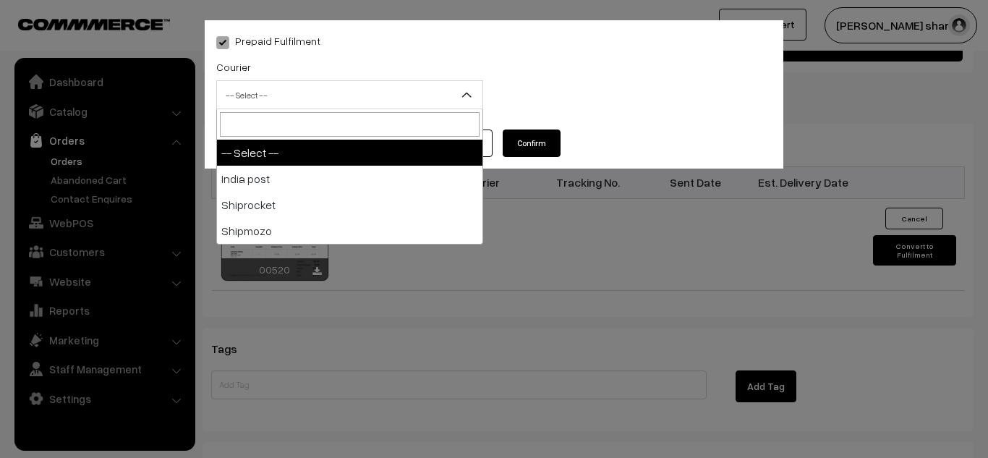
click at [467, 93] on b at bounding box center [466, 95] width 14 height 14
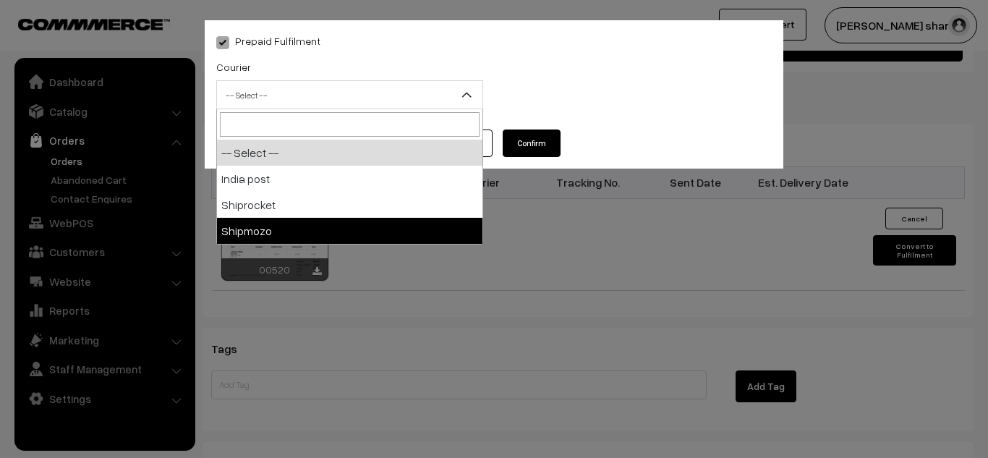
select select "5"
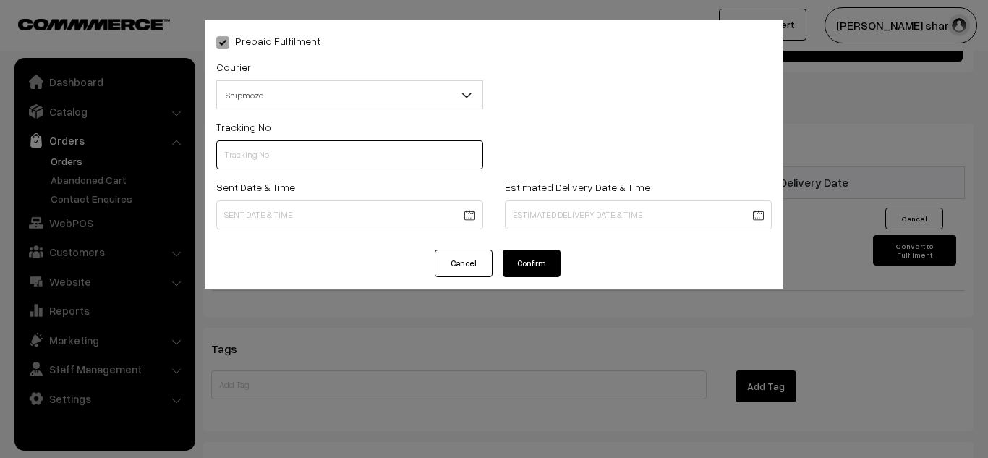
click at [308, 161] on input "text" at bounding box center [349, 154] width 267 height 29
type input "SPOP1000226311"
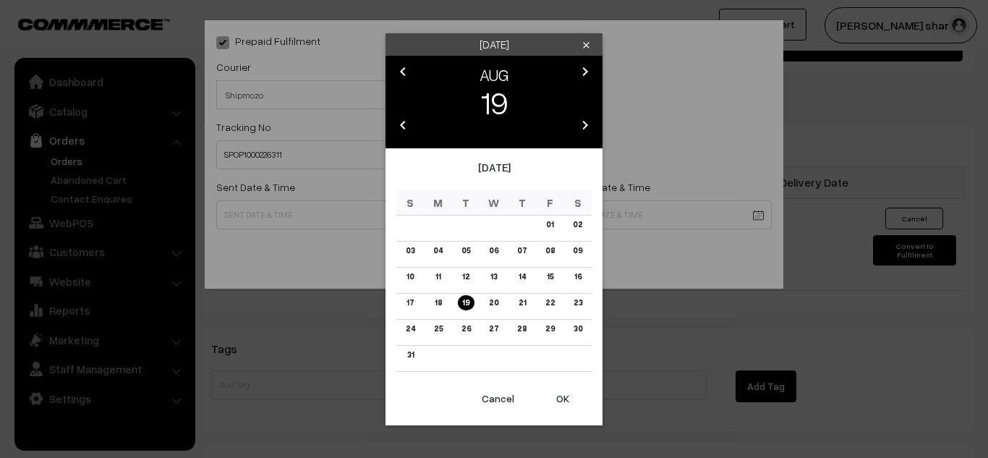
click at [563, 396] on button "OK" at bounding box center [563, 399] width 58 height 32
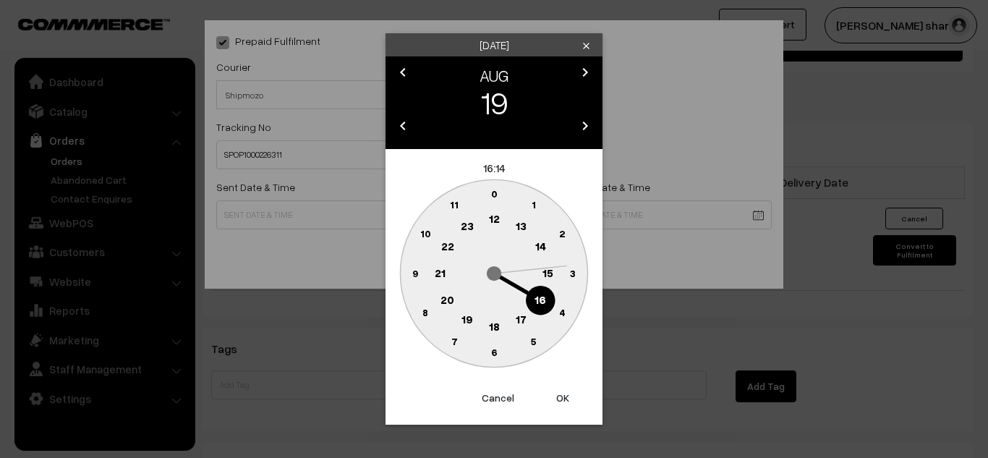
click at [562, 308] on text "4" at bounding box center [562, 312] width 7 height 12
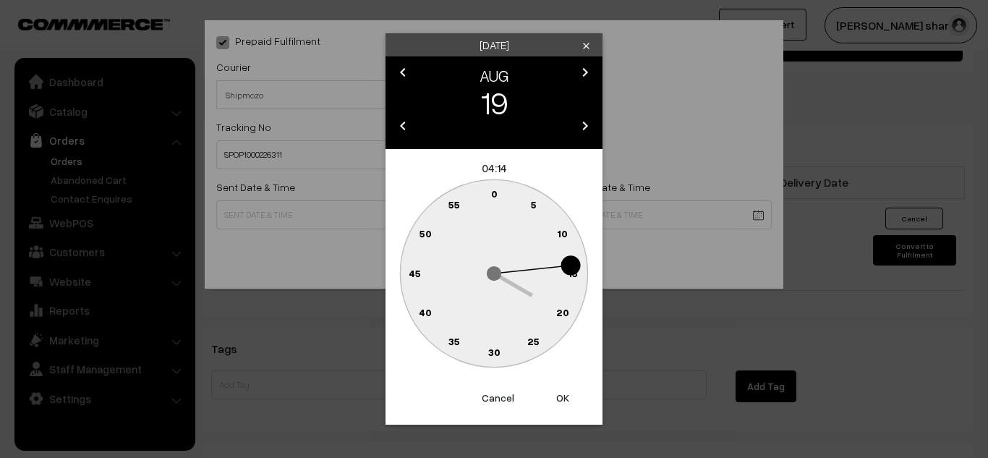
click at [494, 190] on text "0" at bounding box center [494, 193] width 7 height 12
type input "[DATE] 04:00"
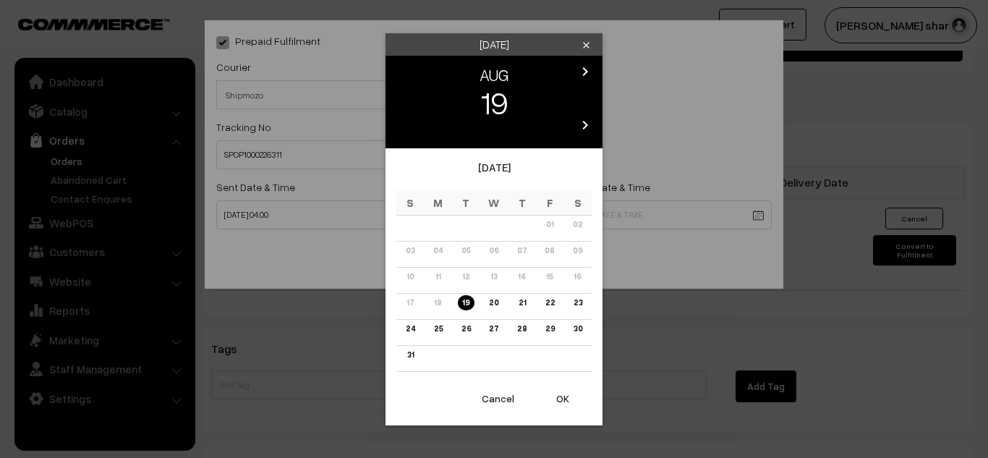
click at [472, 330] on link "26" at bounding box center [466, 328] width 18 height 15
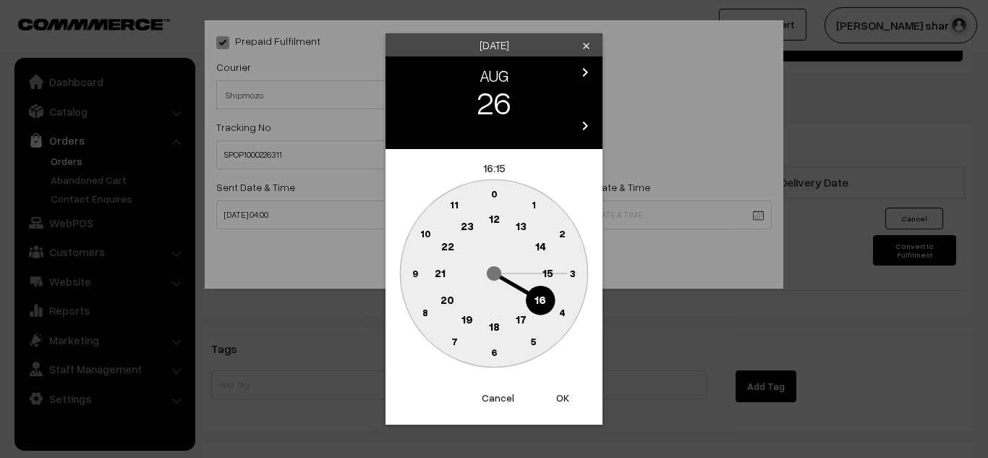
drag, startPoint x: 539, startPoint y: 301, endPoint x: 492, endPoint y: 192, distance: 118.9
click at [492, 192] on g "0 1 2 3 4 5 6 7 8 9 10 11 12 13 14 15 16 17 18 19 20 21 22 23" at bounding box center [493, 272] width 187 height 187
click at [492, 192] on text "0" at bounding box center [494, 193] width 7 height 12
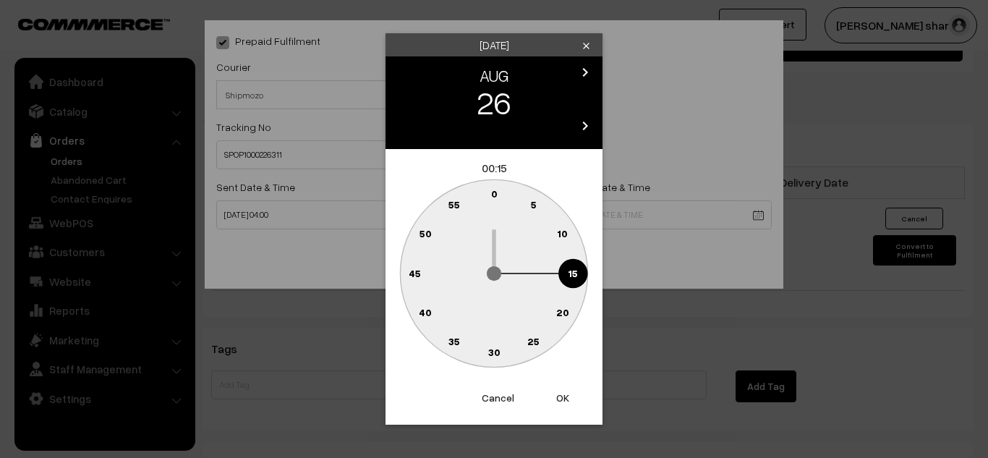
click at [493, 195] on text "0" at bounding box center [494, 193] width 7 height 12
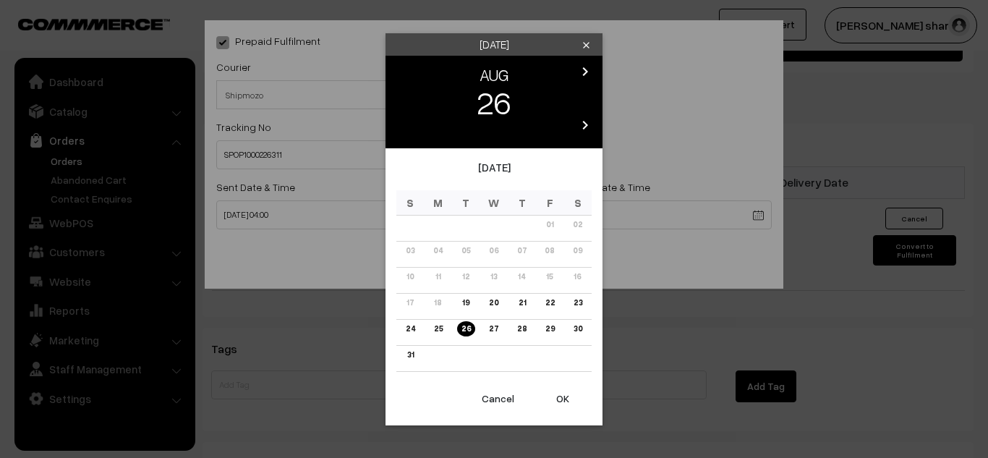
click at [561, 399] on button "OK" at bounding box center [563, 399] width 58 height 32
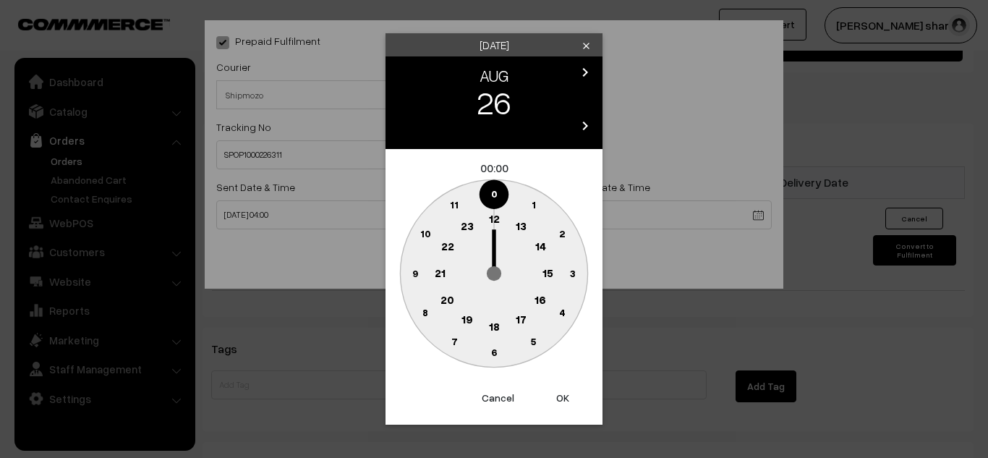
click at [538, 302] on text "16" at bounding box center [541, 299] width 12 height 13
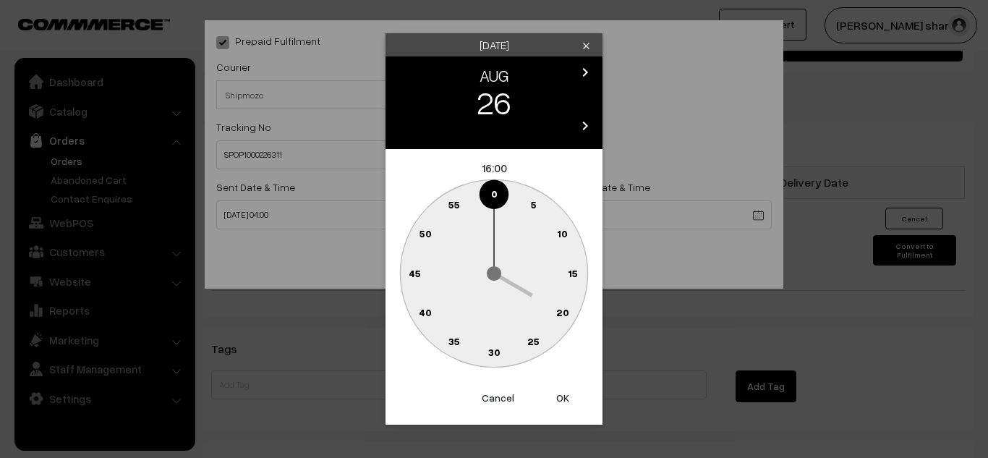
click at [561, 397] on button "OK" at bounding box center [563, 398] width 58 height 32
type input "26-08-2025 16:00"
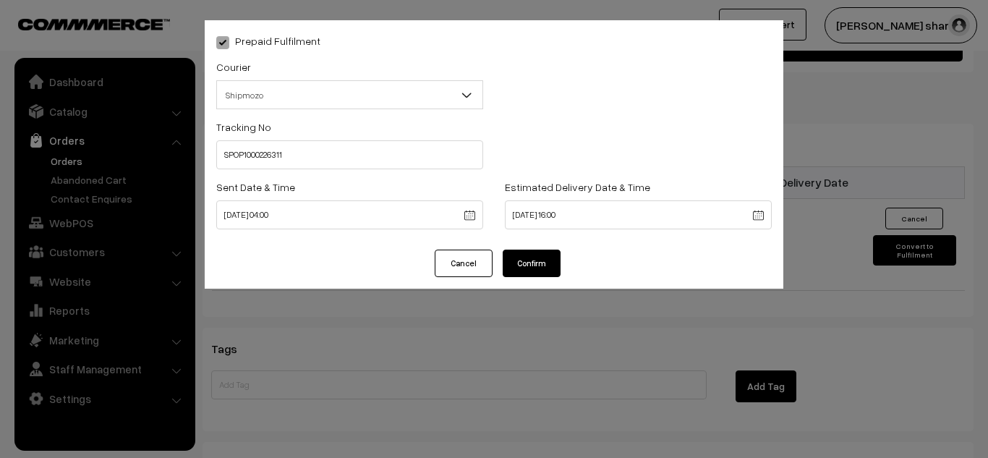
click at [522, 260] on button "Confirm" at bounding box center [532, 263] width 58 height 27
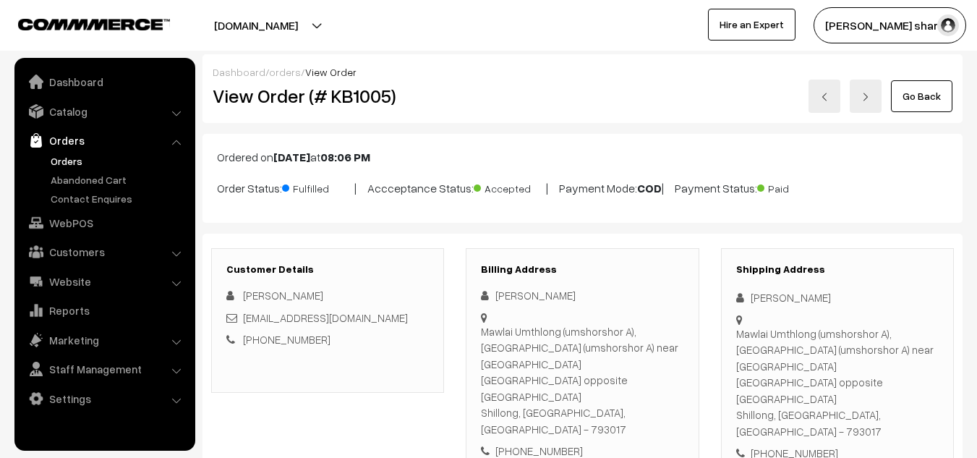
click at [938, 101] on link "Go Back" at bounding box center [921, 96] width 61 height 32
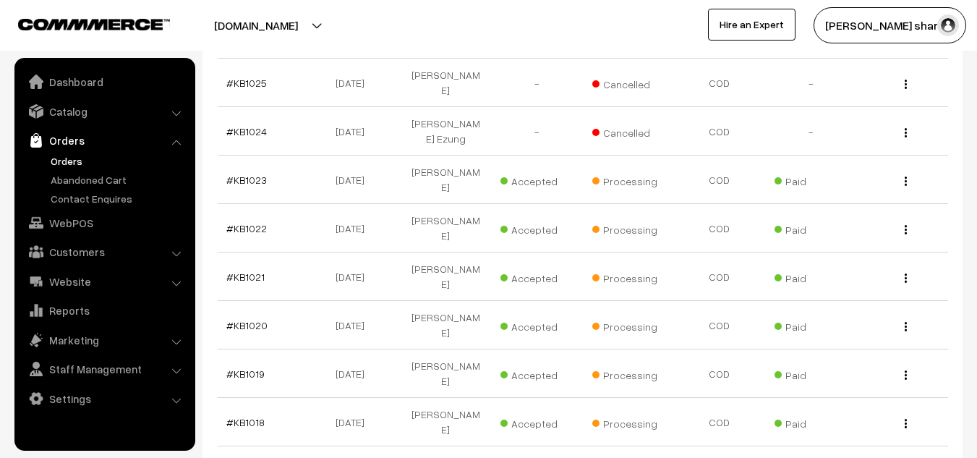
scroll to position [521, 0]
click at [241, 457] on link "#KB1017" at bounding box center [245, 464] width 38 height 12
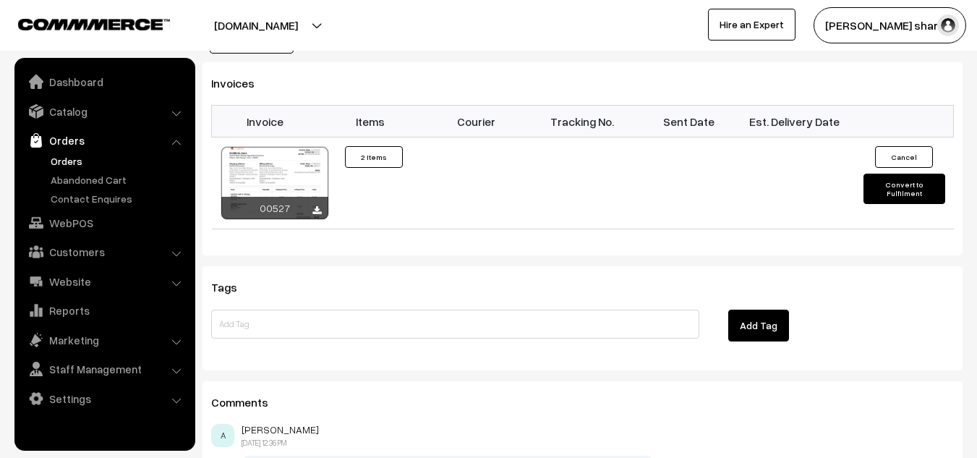
scroll to position [1054, 0]
click at [890, 173] on button "Convert to Fulfilment" at bounding box center [905, 188] width 82 height 30
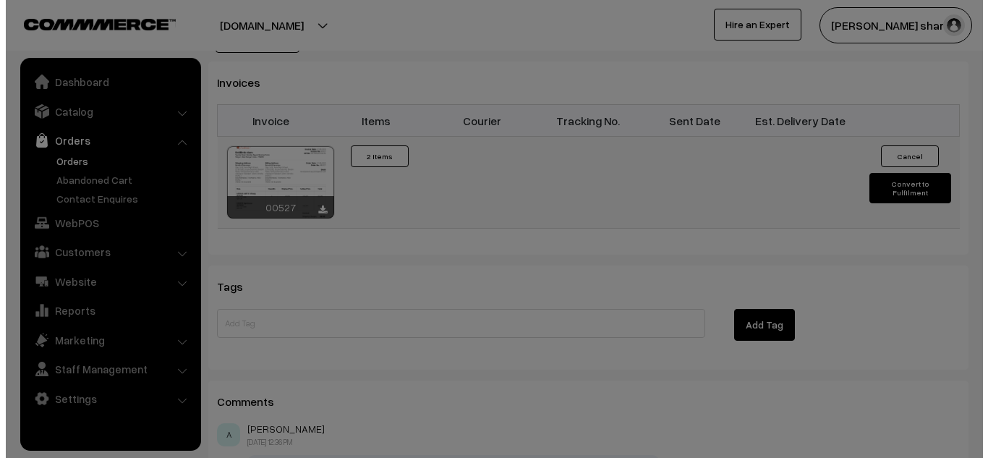
scroll to position [1057, 0]
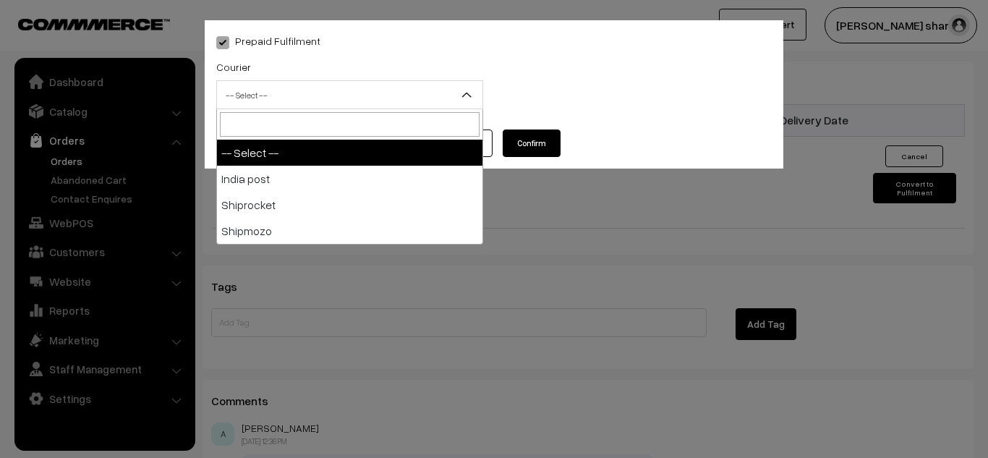
click at [466, 95] on b at bounding box center [466, 95] width 14 height 14
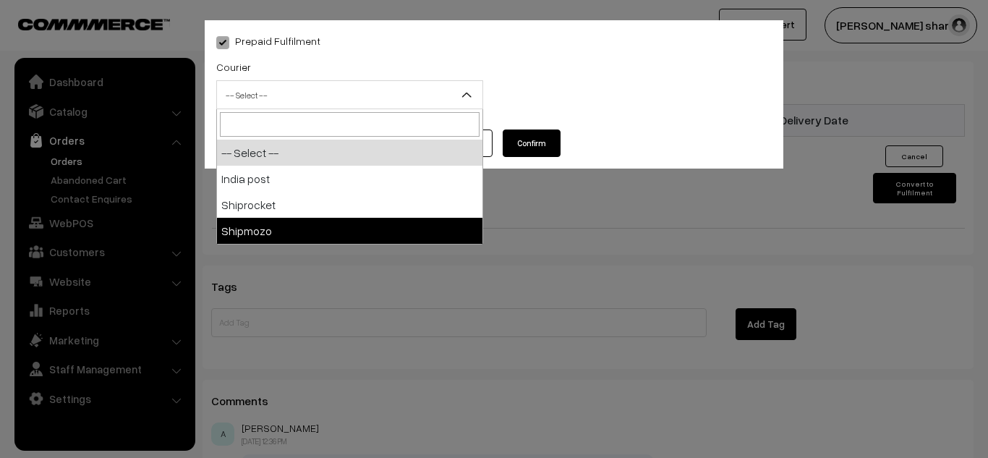
select select "5"
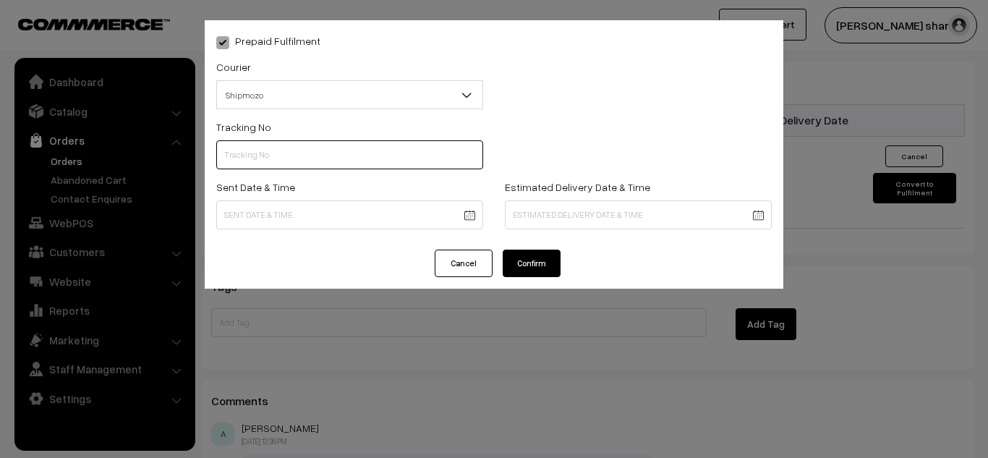
click at [281, 161] on input "text" at bounding box center [349, 154] width 267 height 29
type input "SPOP1000226273"
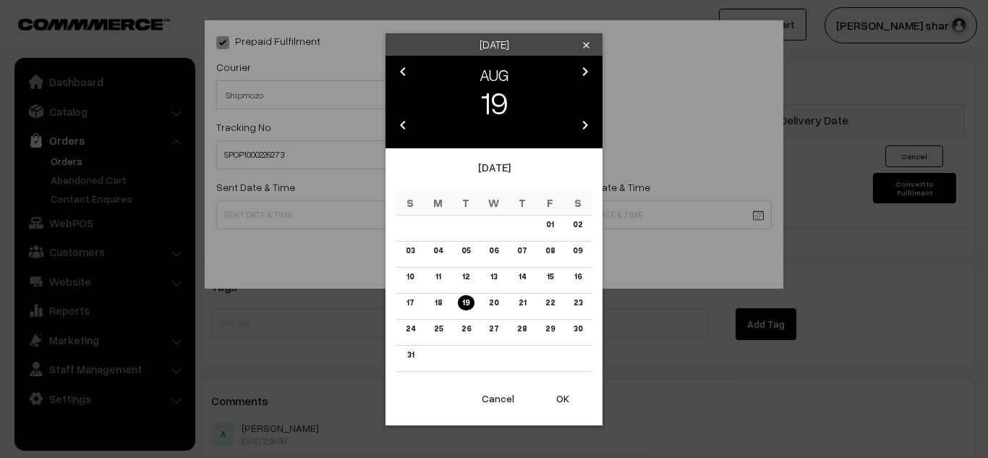
click at [563, 401] on button "OK" at bounding box center [563, 399] width 58 height 32
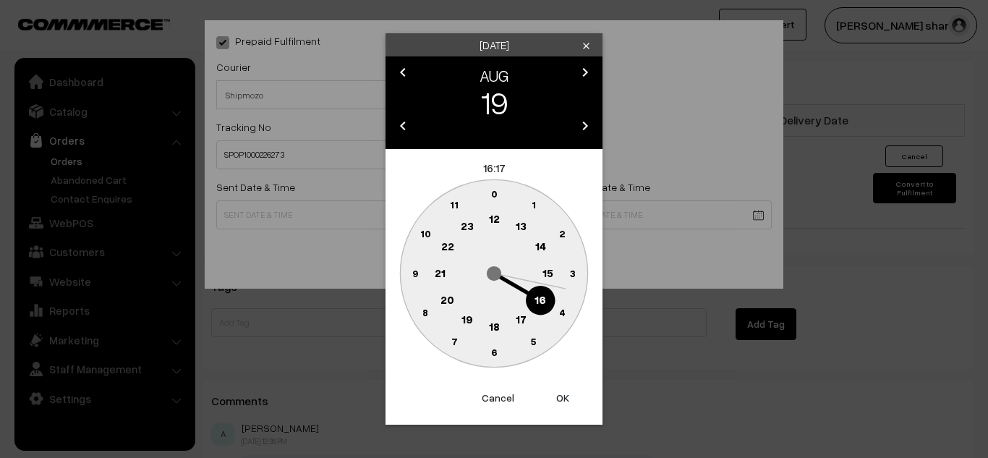
click at [562, 314] on text "4" at bounding box center [562, 312] width 7 height 12
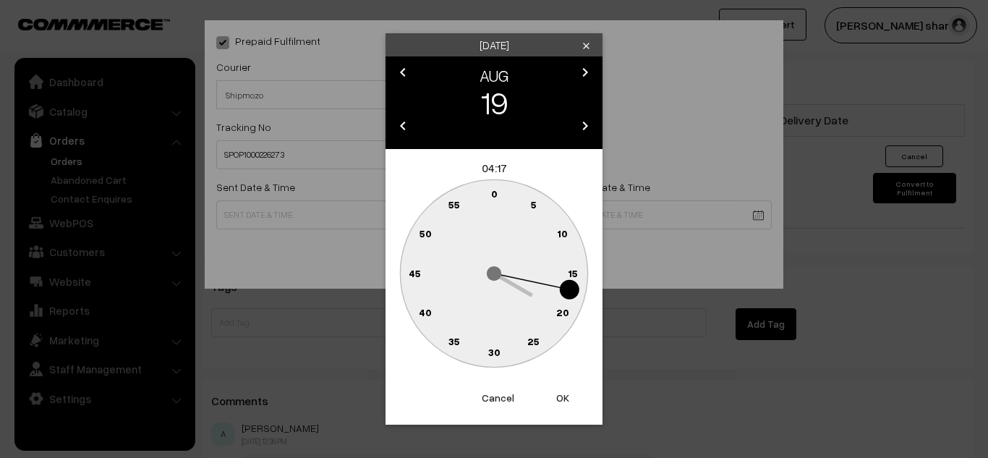
click at [494, 192] on text "0" at bounding box center [494, 193] width 7 height 12
type input "[DATE] 04:00"
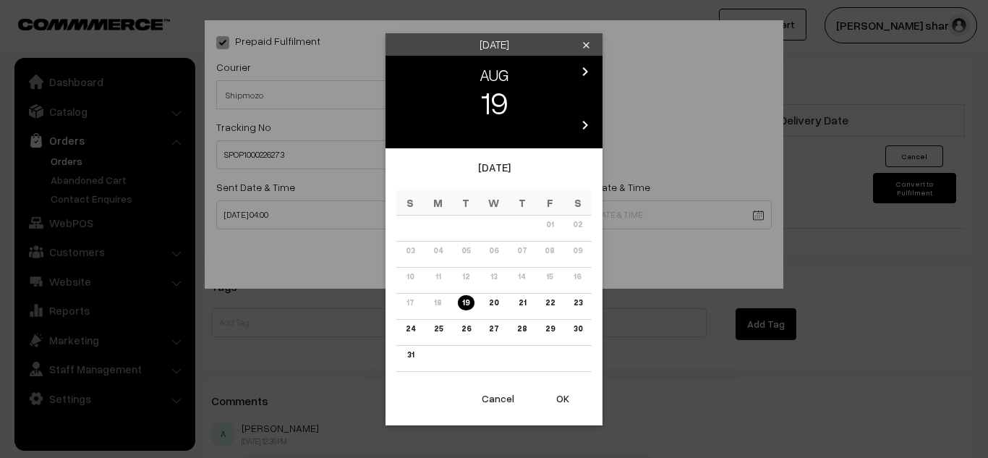
click at [467, 328] on link "26" at bounding box center [466, 328] width 18 height 15
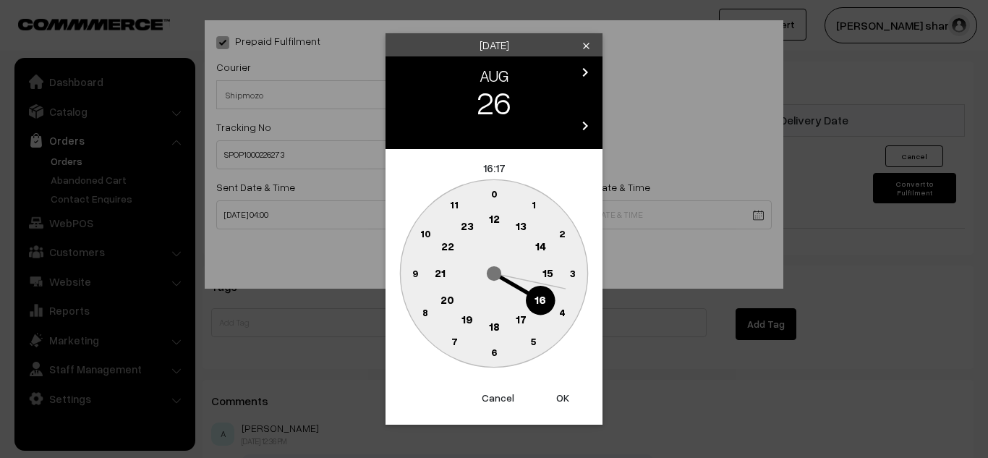
click at [493, 195] on text "0" at bounding box center [494, 193] width 7 height 12
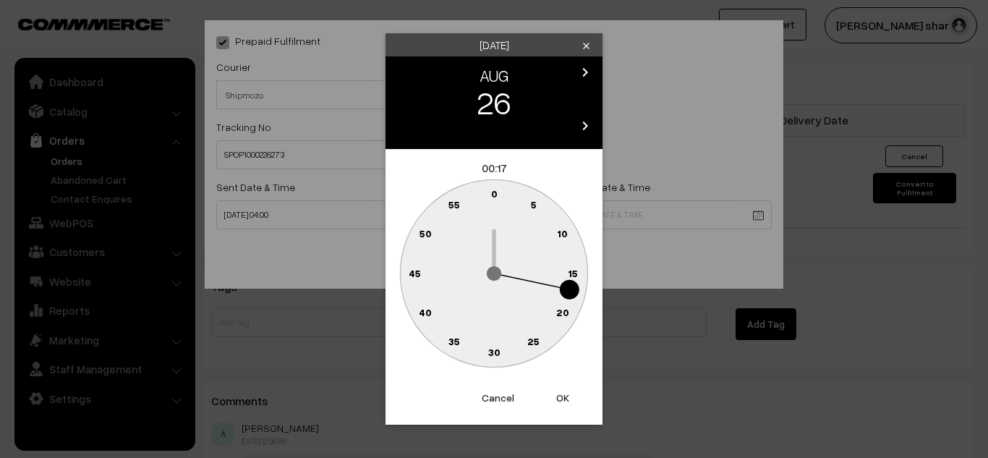
click at [557, 309] on text "20" at bounding box center [562, 312] width 13 height 12
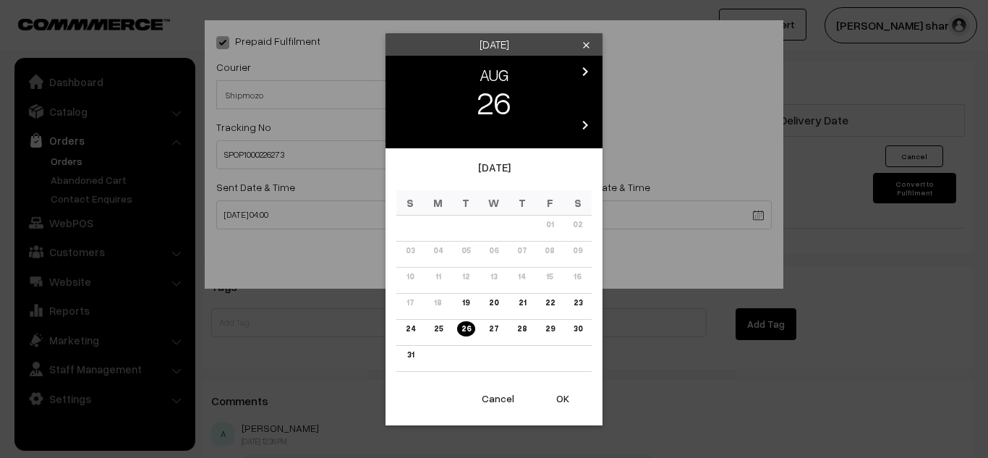
click at [561, 395] on button "OK" at bounding box center [563, 399] width 58 height 32
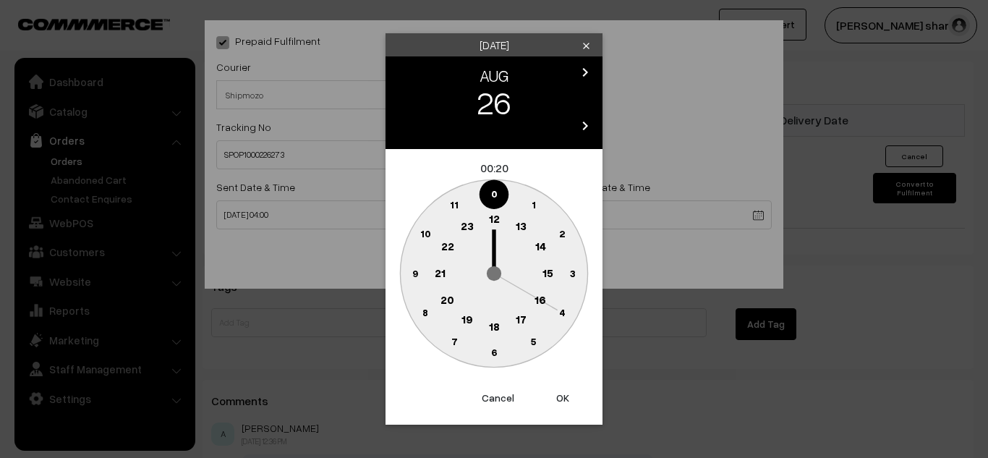
click at [538, 302] on text "16" at bounding box center [541, 299] width 12 height 13
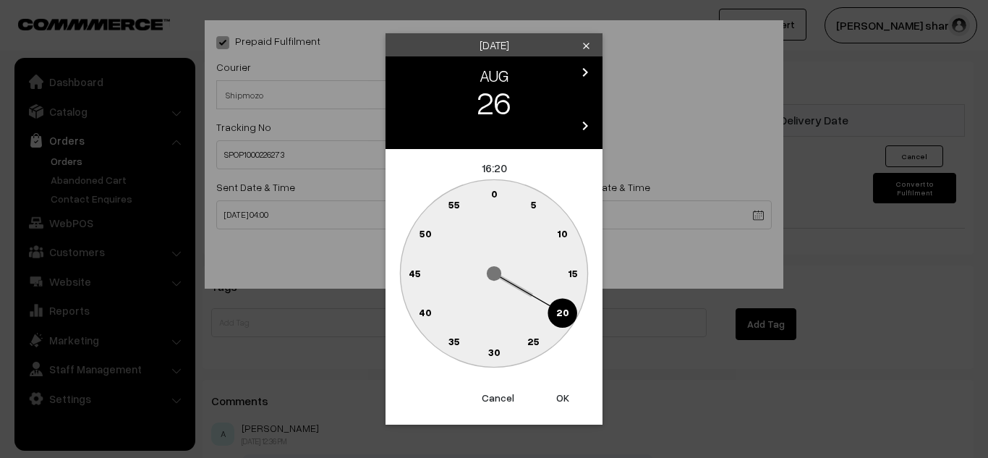
click at [493, 192] on text "0" at bounding box center [494, 193] width 7 height 12
type input "26-08-2025 16:00"
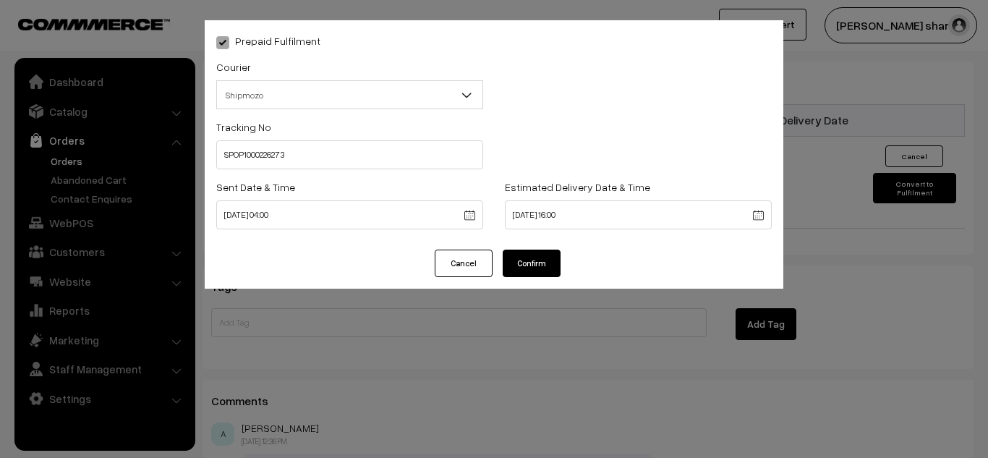
click at [524, 264] on button "Confirm" at bounding box center [532, 263] width 58 height 27
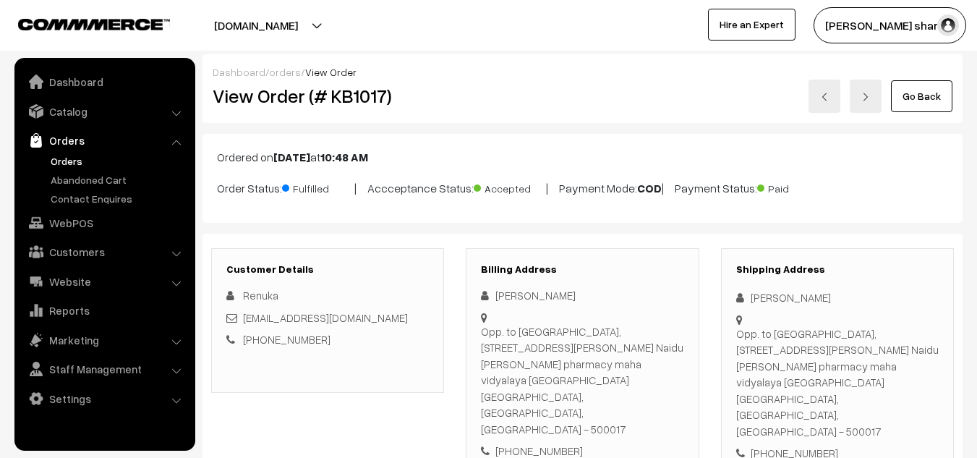
click at [915, 93] on link "Go Back" at bounding box center [921, 96] width 61 height 32
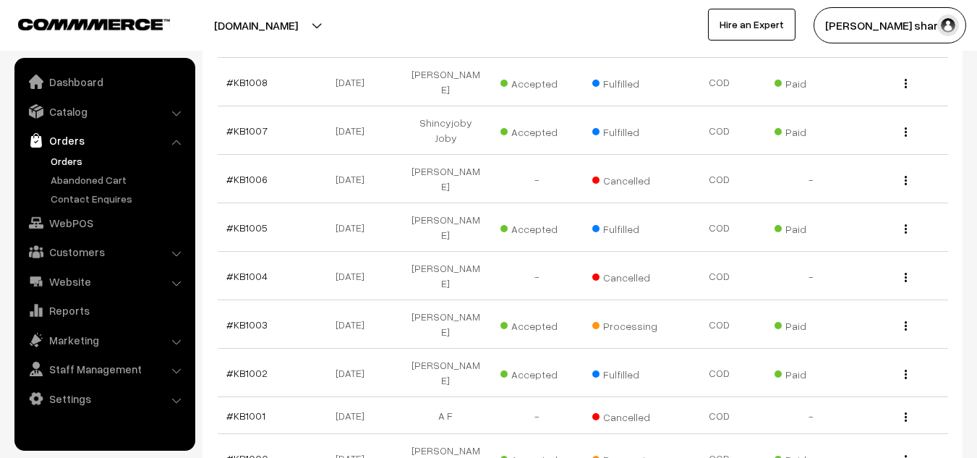
scroll to position [1387, 0]
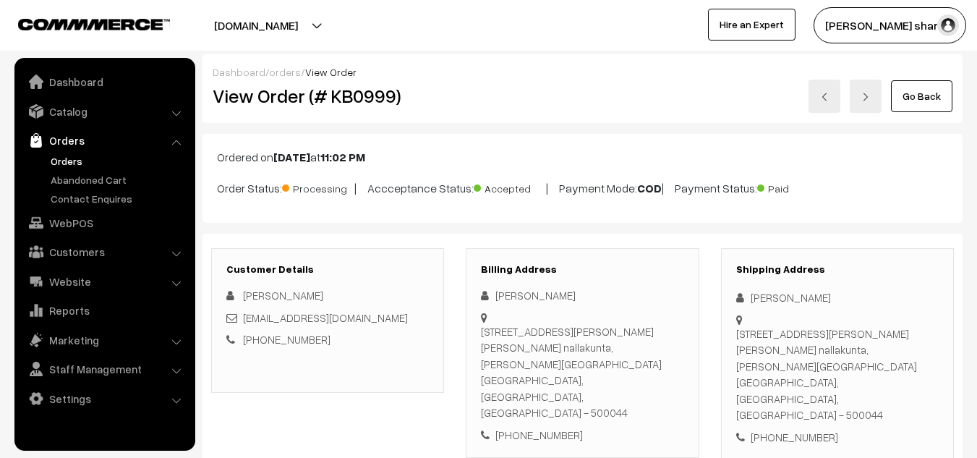
click at [914, 104] on link "Go Back" at bounding box center [921, 96] width 61 height 32
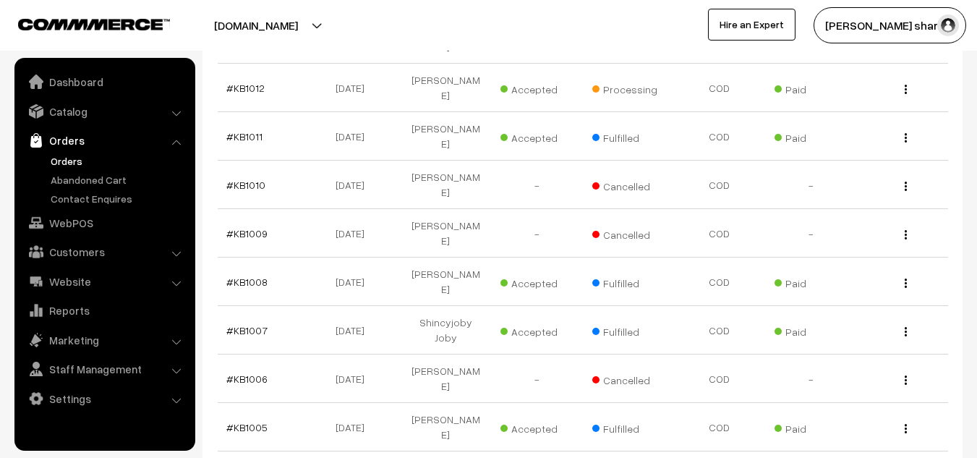
scroll to position [1185, 0]
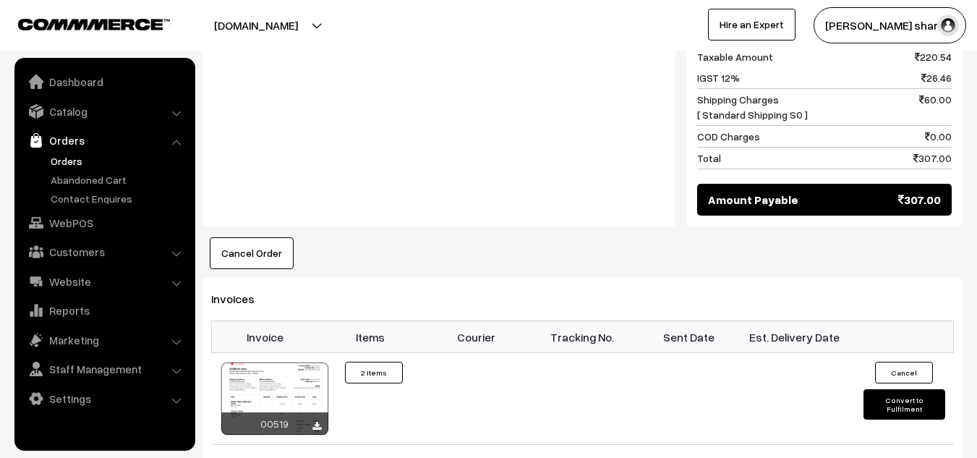
scroll to position [811, 0]
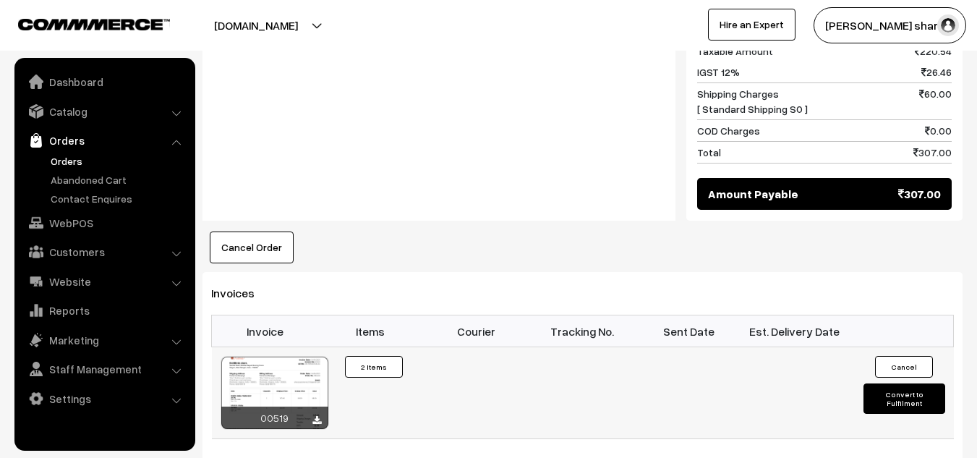
click at [893, 383] on button "Convert to Fulfilment" at bounding box center [905, 398] width 82 height 30
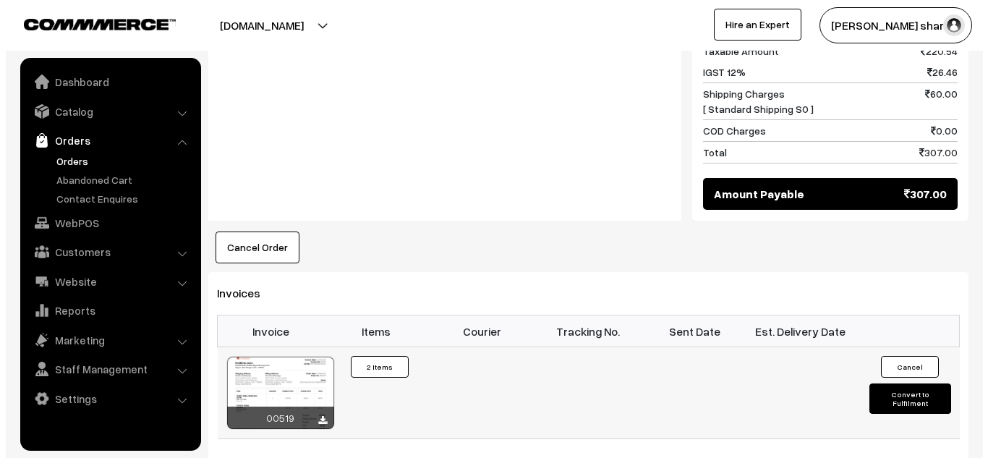
scroll to position [813, 0]
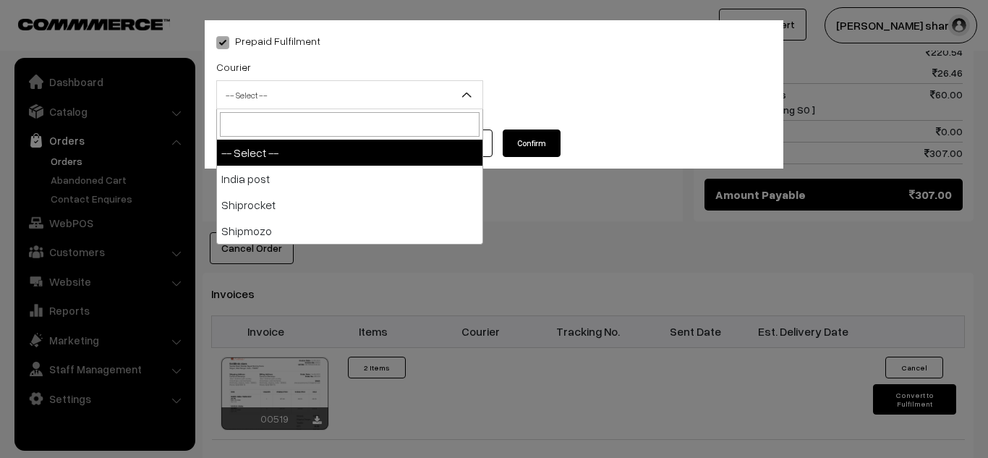
click at [467, 95] on b at bounding box center [466, 95] width 14 height 14
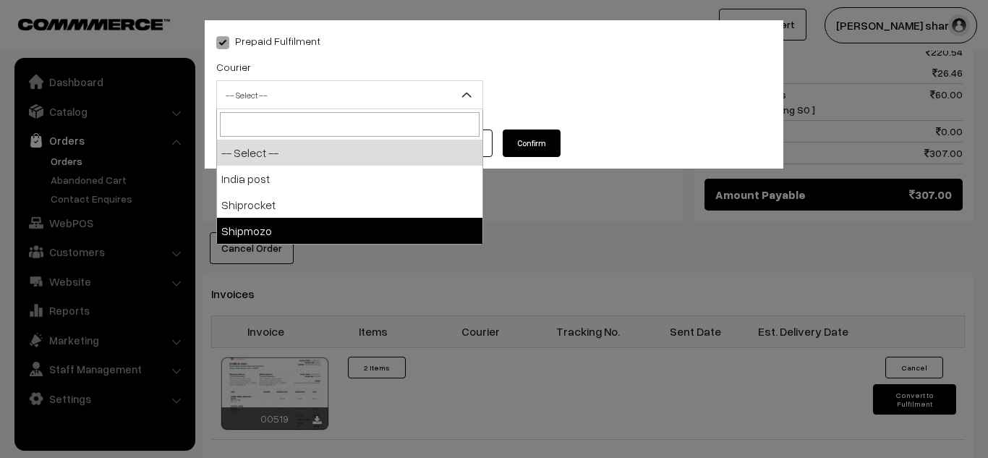
select select "5"
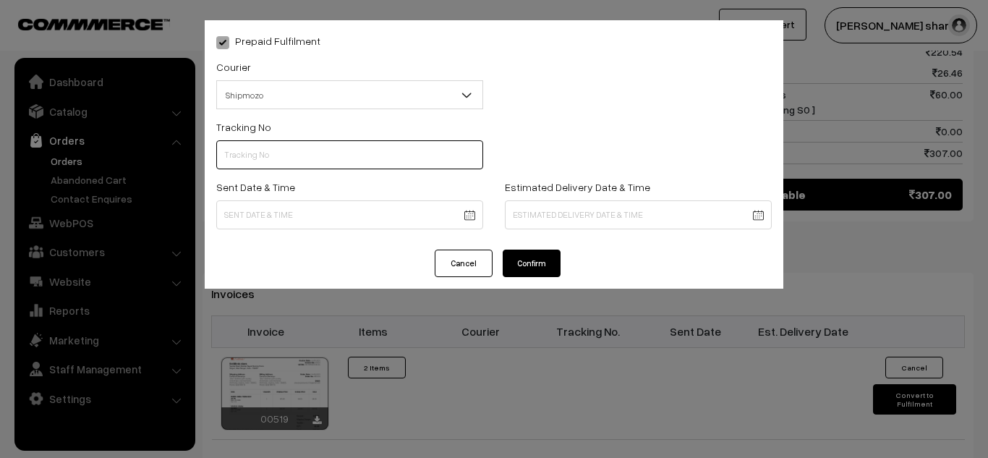
click at [314, 159] on input "text" at bounding box center [349, 154] width 267 height 29
type input "SF1974600367SPZ"
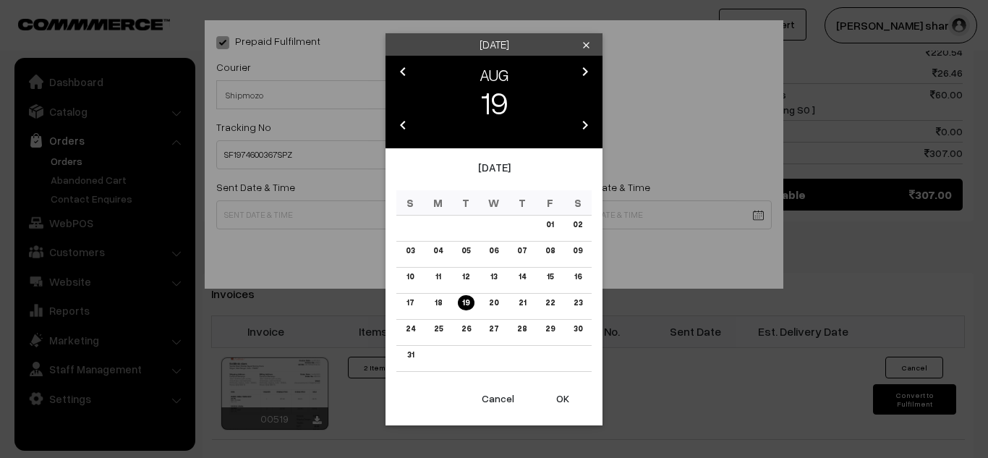
click at [271, 217] on body "Thank you for showing interest. Our team will call you shortly. Close [DOMAIN_N…" at bounding box center [494, 10] width 988 height 1646
click at [561, 399] on button "OK" at bounding box center [563, 399] width 58 height 32
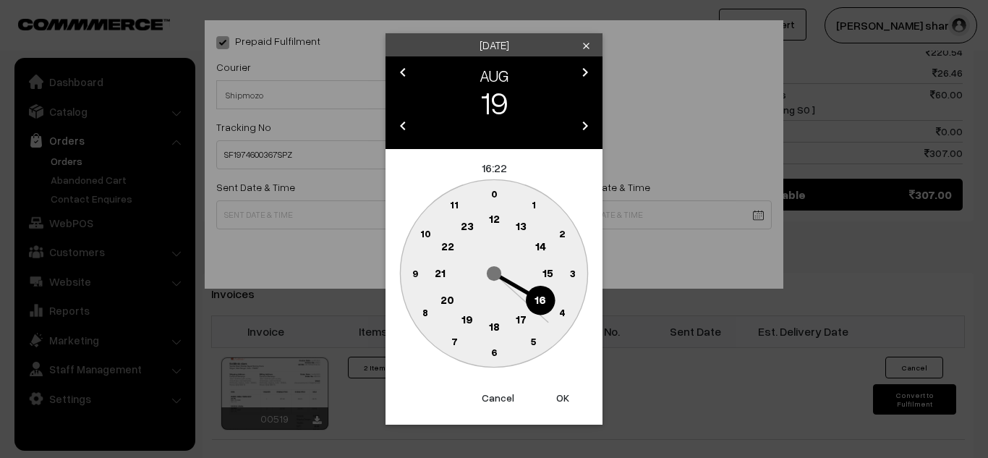
click at [561, 310] on text "4" at bounding box center [562, 312] width 7 height 12
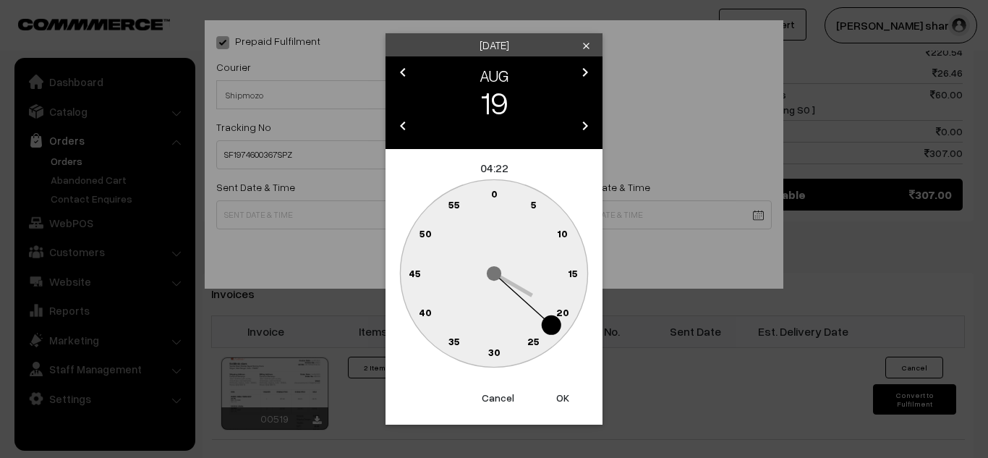
click at [495, 192] on text "0" at bounding box center [494, 193] width 7 height 12
type input "[DATE] 04:00"
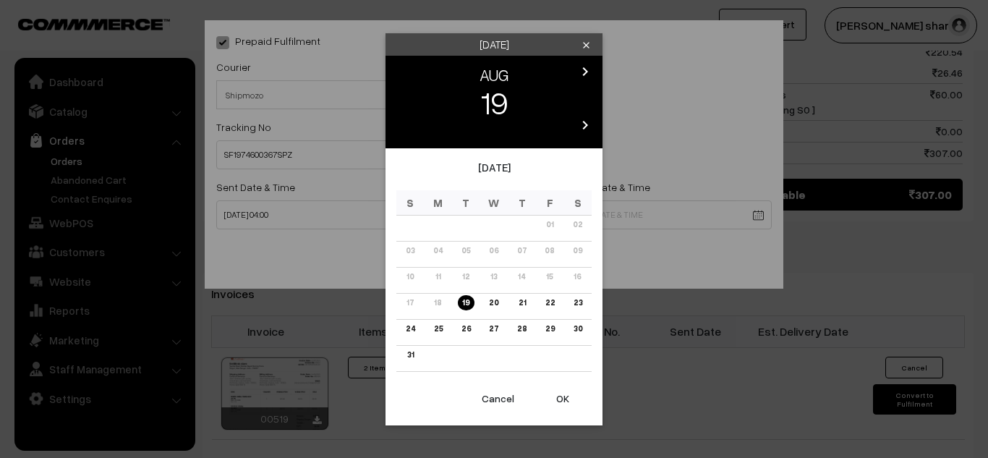
click at [535, 215] on body "Thank you for showing interest. Our team will call you shortly. Close [DOMAIN_N…" at bounding box center [494, 10] width 988 height 1646
click at [466, 326] on link "26" at bounding box center [466, 328] width 18 height 15
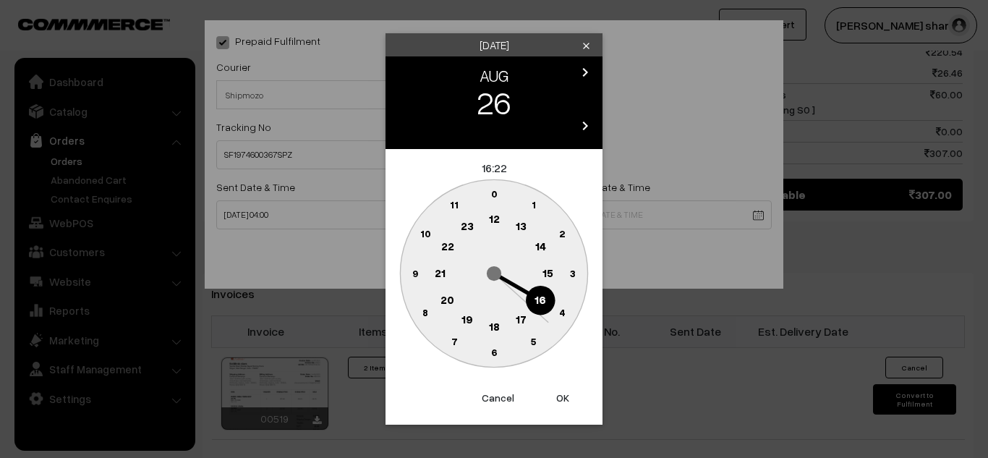
drag, startPoint x: 541, startPoint y: 296, endPoint x: 495, endPoint y: 191, distance: 114.6
click at [495, 191] on g "0 1 2 3 4 5 6 7 8 9 10 11 12 13 14 15 16 17 18 19 20 21 22 23" at bounding box center [493, 272] width 187 height 187
click at [495, 191] on text "0" at bounding box center [494, 193] width 7 height 12
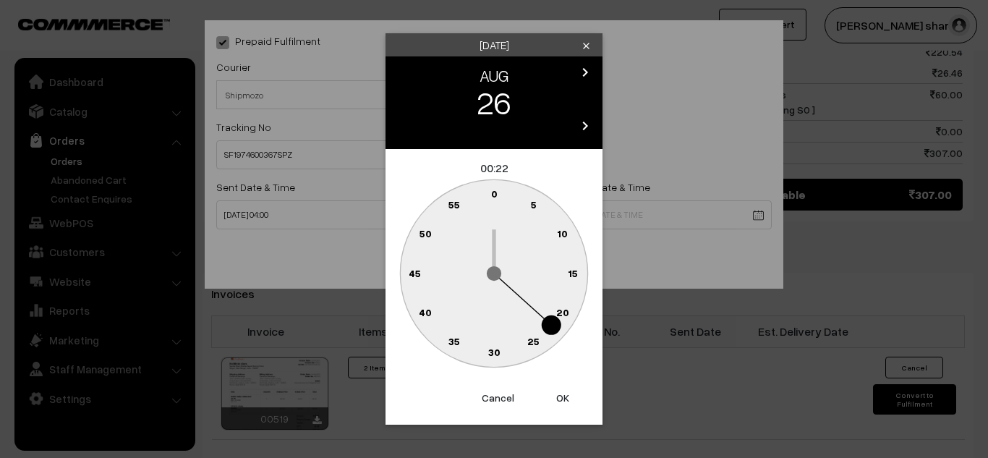
drag, startPoint x: 561, startPoint y: 309, endPoint x: 492, endPoint y: 193, distance: 134.6
click at [492, 193] on g "0 5 10 15 20 25 30 35 40 45 50 55" at bounding box center [493, 272] width 187 height 187
click at [492, 193] on text "0" at bounding box center [494, 193] width 7 height 12
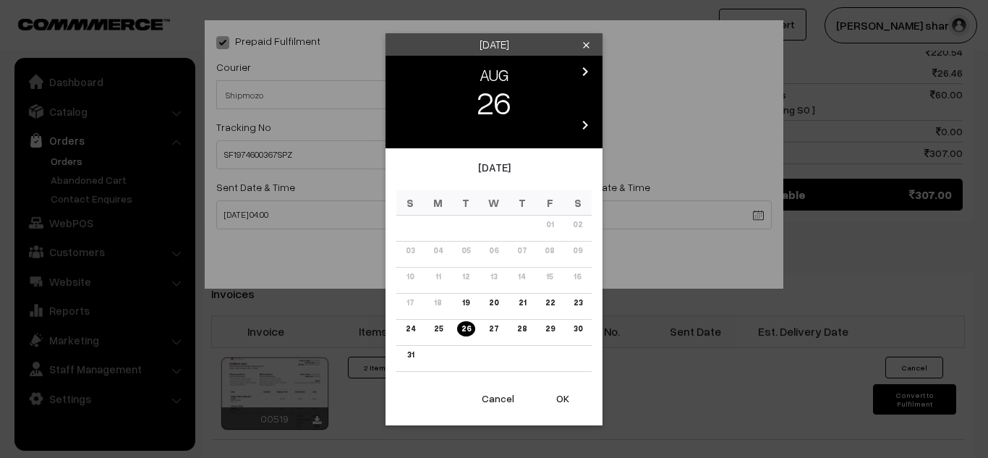
click at [569, 213] on body "Thank you for showing interest. Our team will call you shortly. Close [DOMAIN_N…" at bounding box center [494, 10] width 988 height 1646
click at [561, 399] on button "OK" at bounding box center [563, 399] width 58 height 32
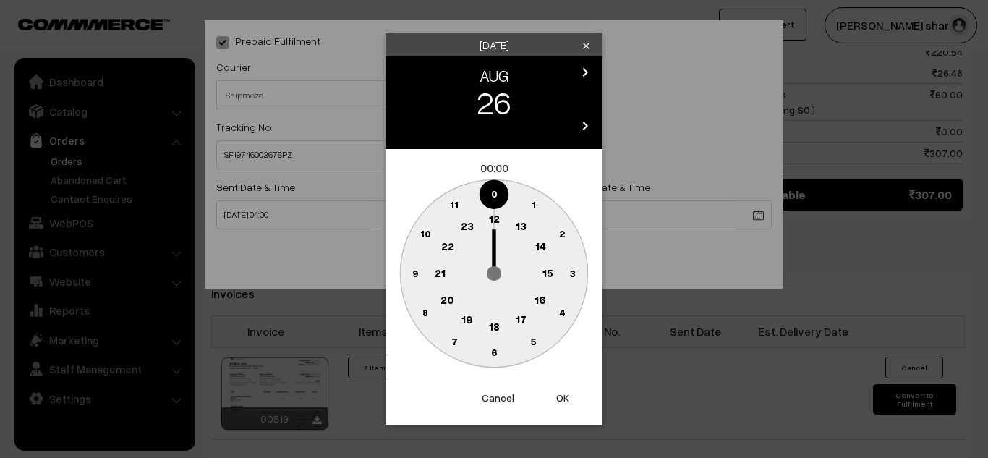
click at [542, 297] on text "16" at bounding box center [541, 299] width 12 height 13
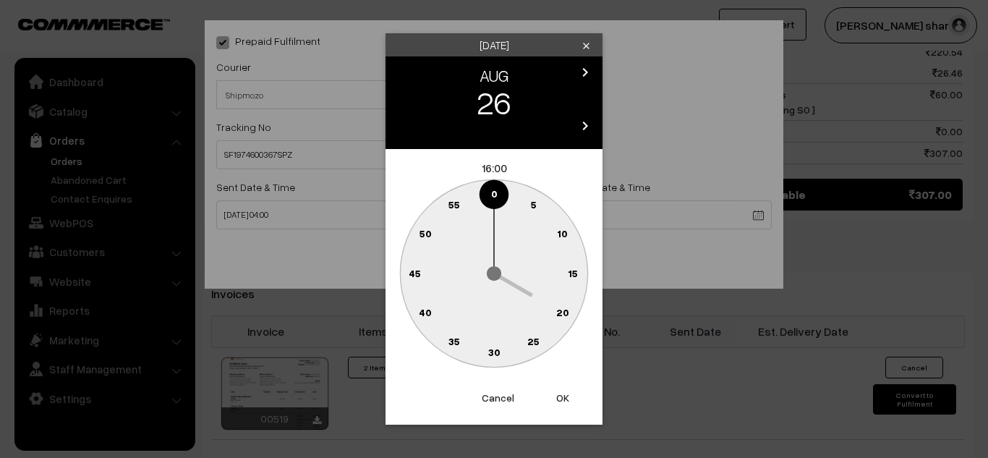
click at [565, 397] on button "OK" at bounding box center [563, 398] width 58 height 32
type input "[DATE] 16:00"
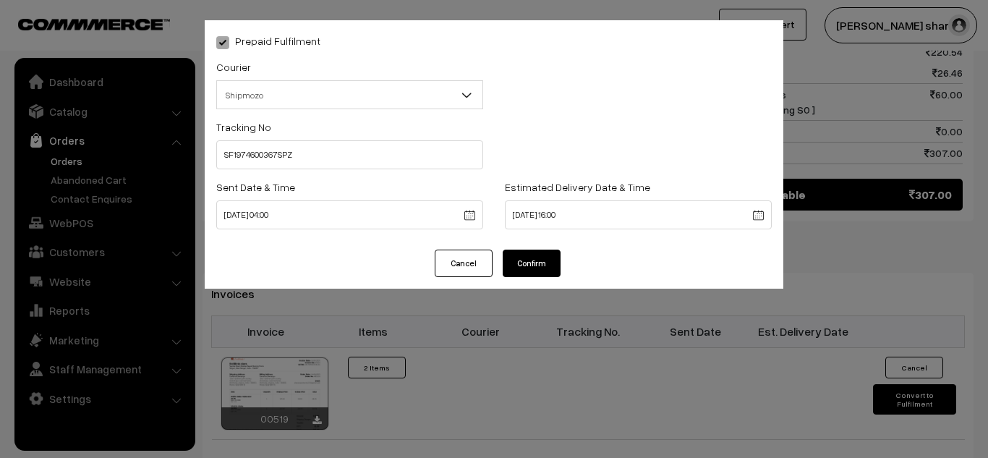
click at [540, 268] on button "Confirm" at bounding box center [532, 263] width 58 height 27
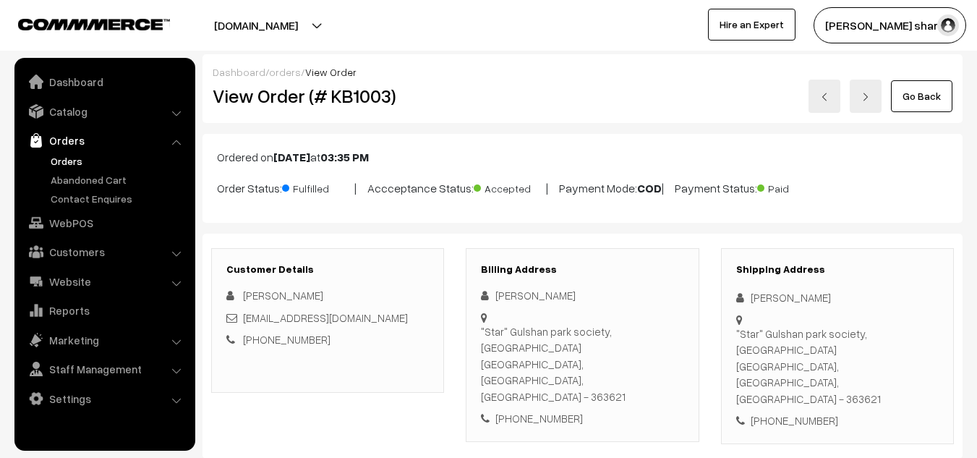
click at [919, 88] on link "Go Back" at bounding box center [921, 96] width 61 height 32
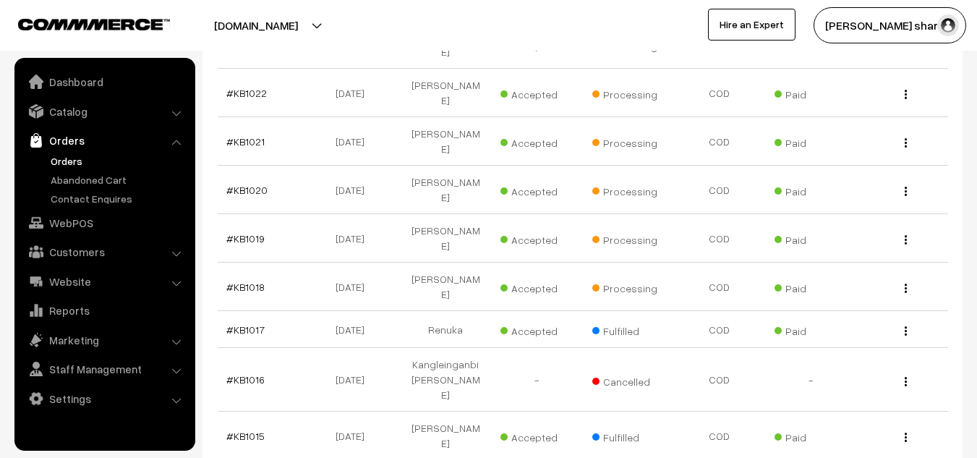
scroll to position [656, 0]
click at [235, 323] on link "#KB1017" at bounding box center [245, 329] width 38 height 12
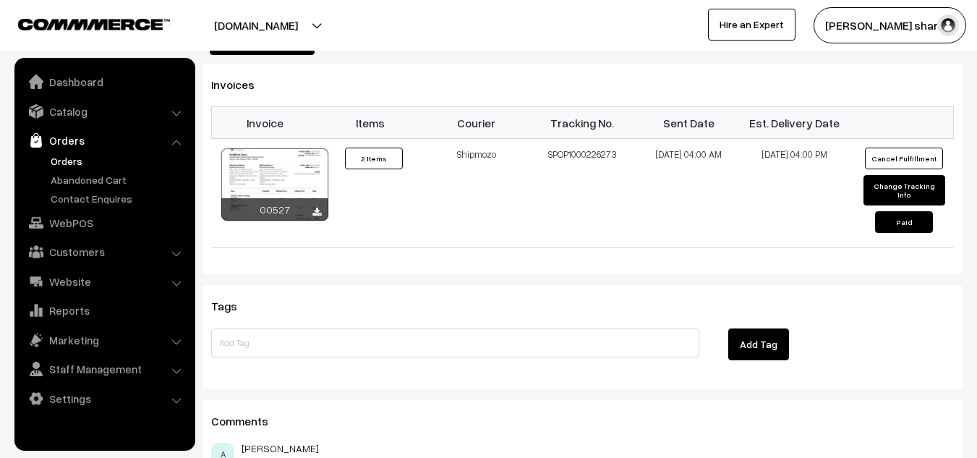
scroll to position [1050, 0]
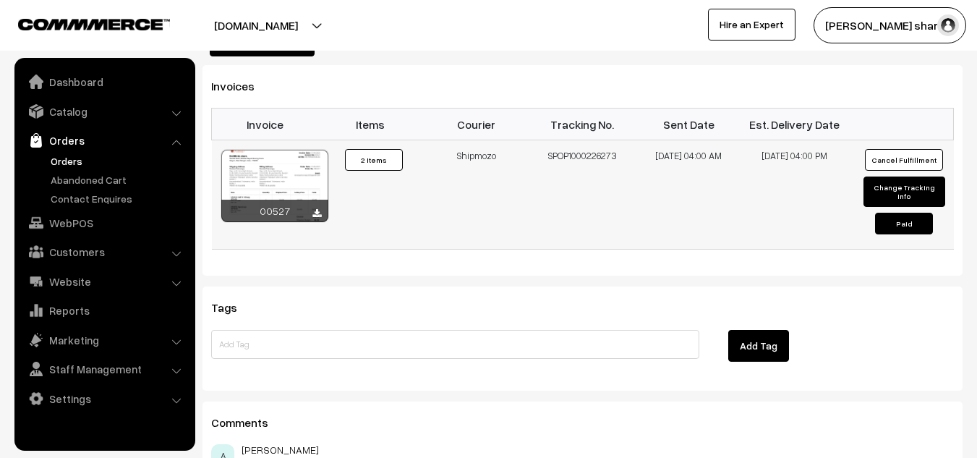
click at [884, 176] on button "Change Tracking Info" at bounding box center [905, 191] width 82 height 30
select select "5"
type input "SPOP1000226273"
type input "[DATE] 04:00"
type input "[DATE] 16:00"
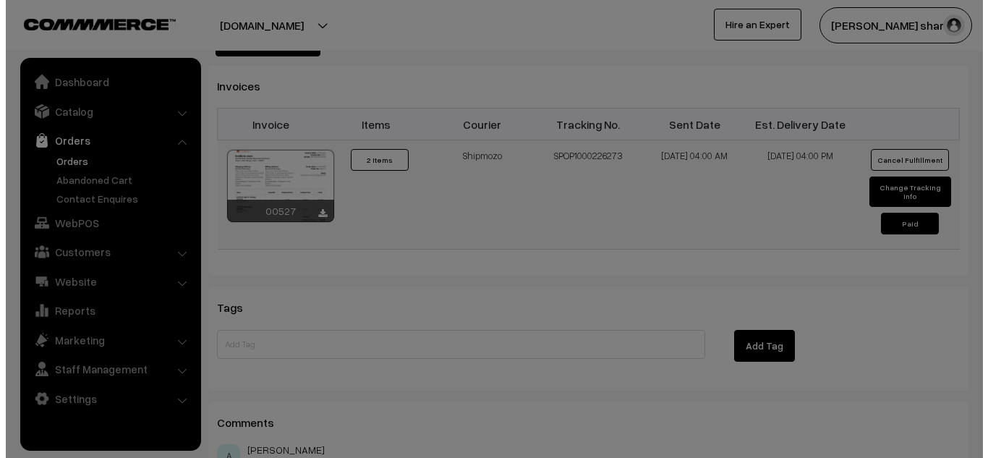
scroll to position [1053, 0]
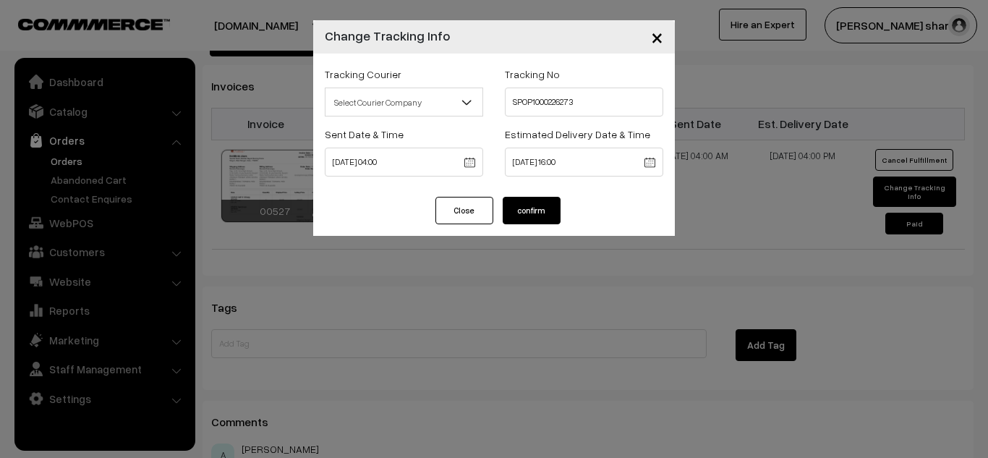
click at [662, 35] on span "×" at bounding box center [657, 36] width 12 height 27
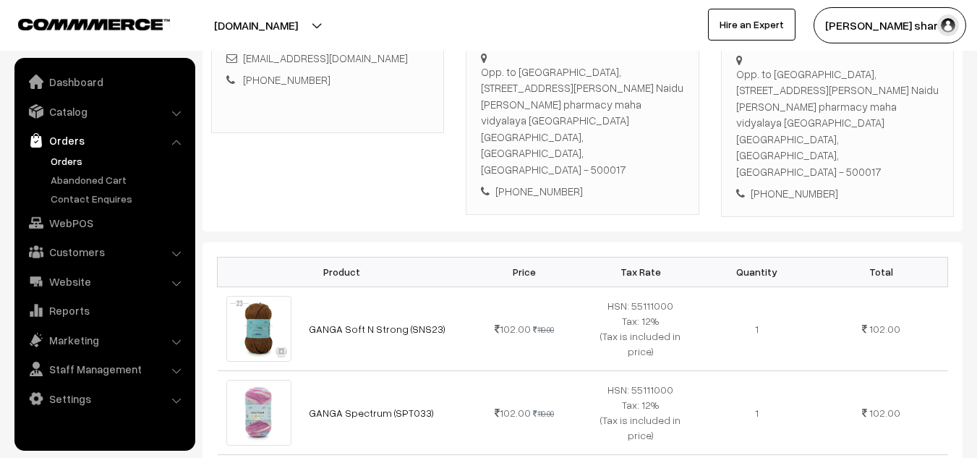
scroll to position [0, 0]
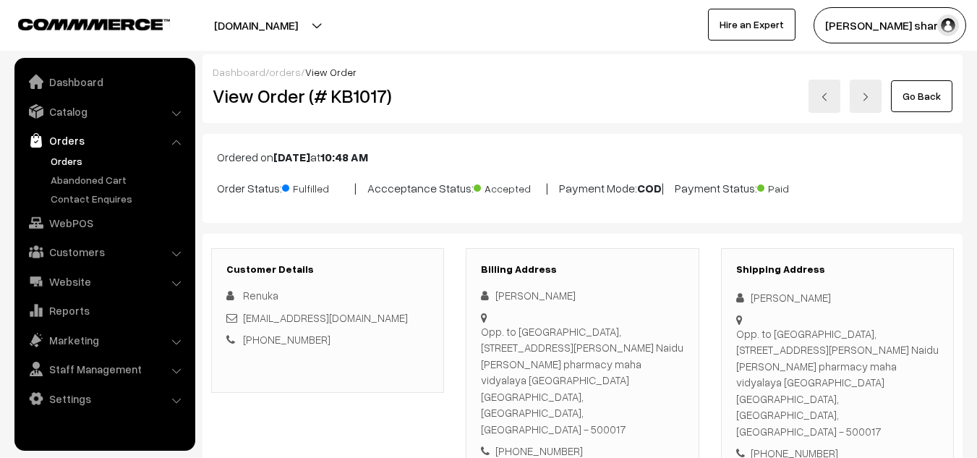
click at [896, 106] on link "Go Back" at bounding box center [921, 96] width 61 height 32
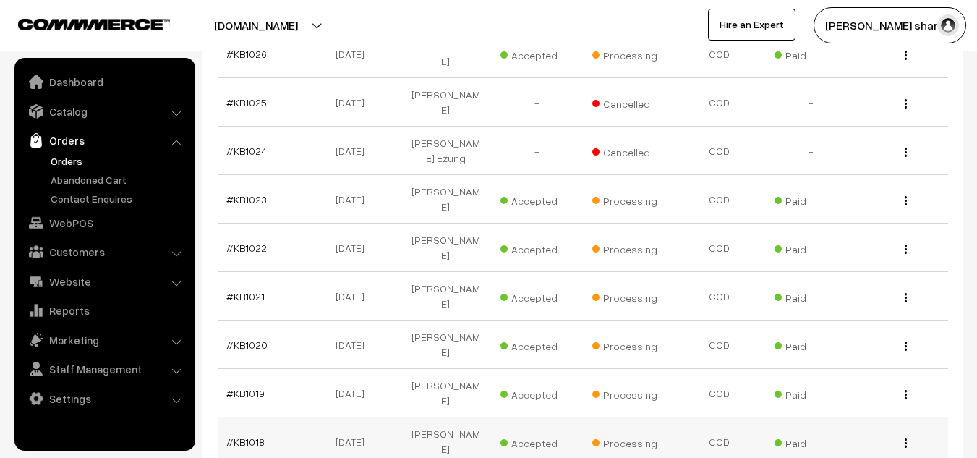
scroll to position [511, 0]
